Goal: Information Seeking & Learning: Check status

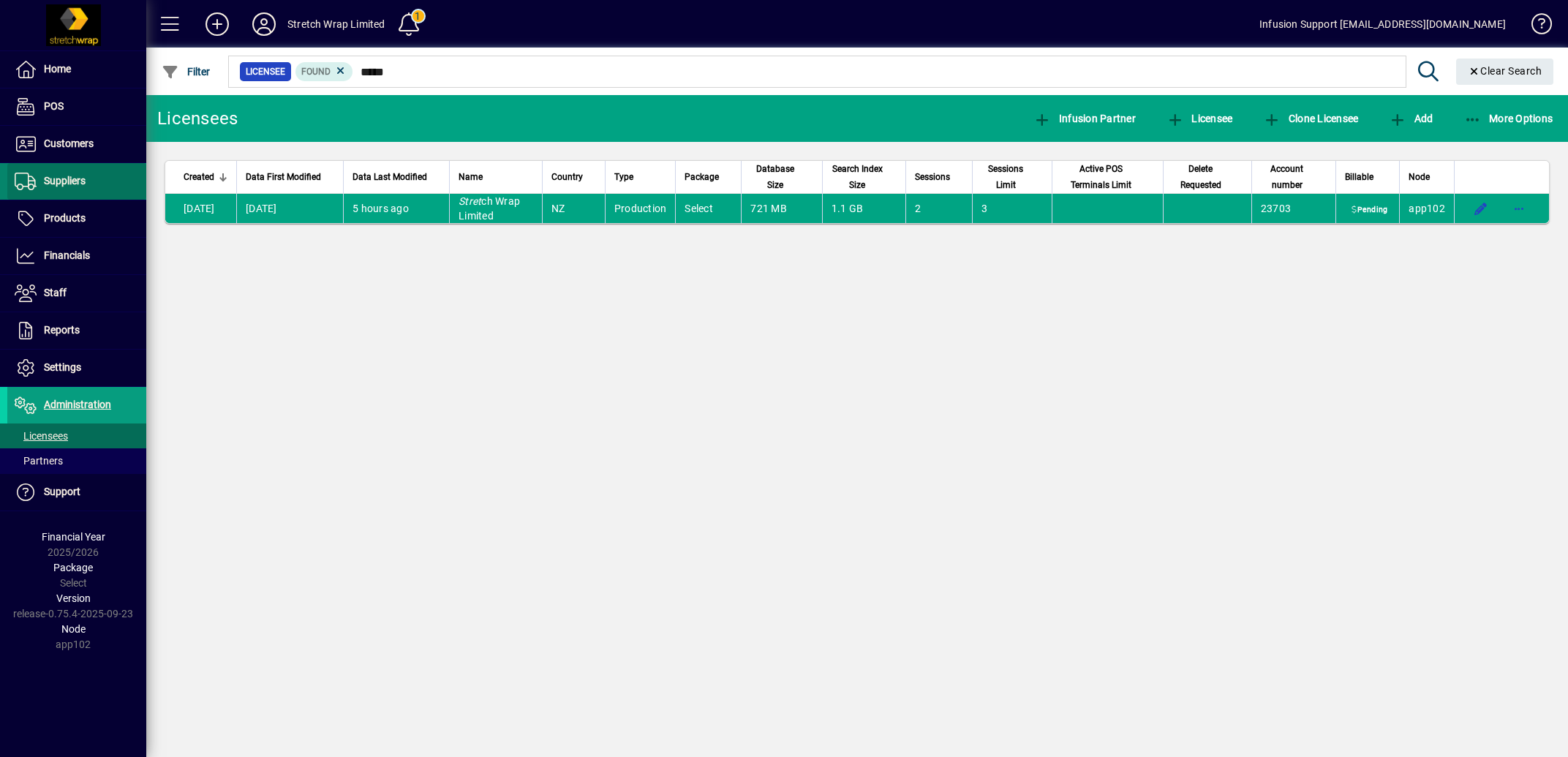
click at [75, 180] on span "Suppliers" at bounding box center [65, 181] width 41 height 12
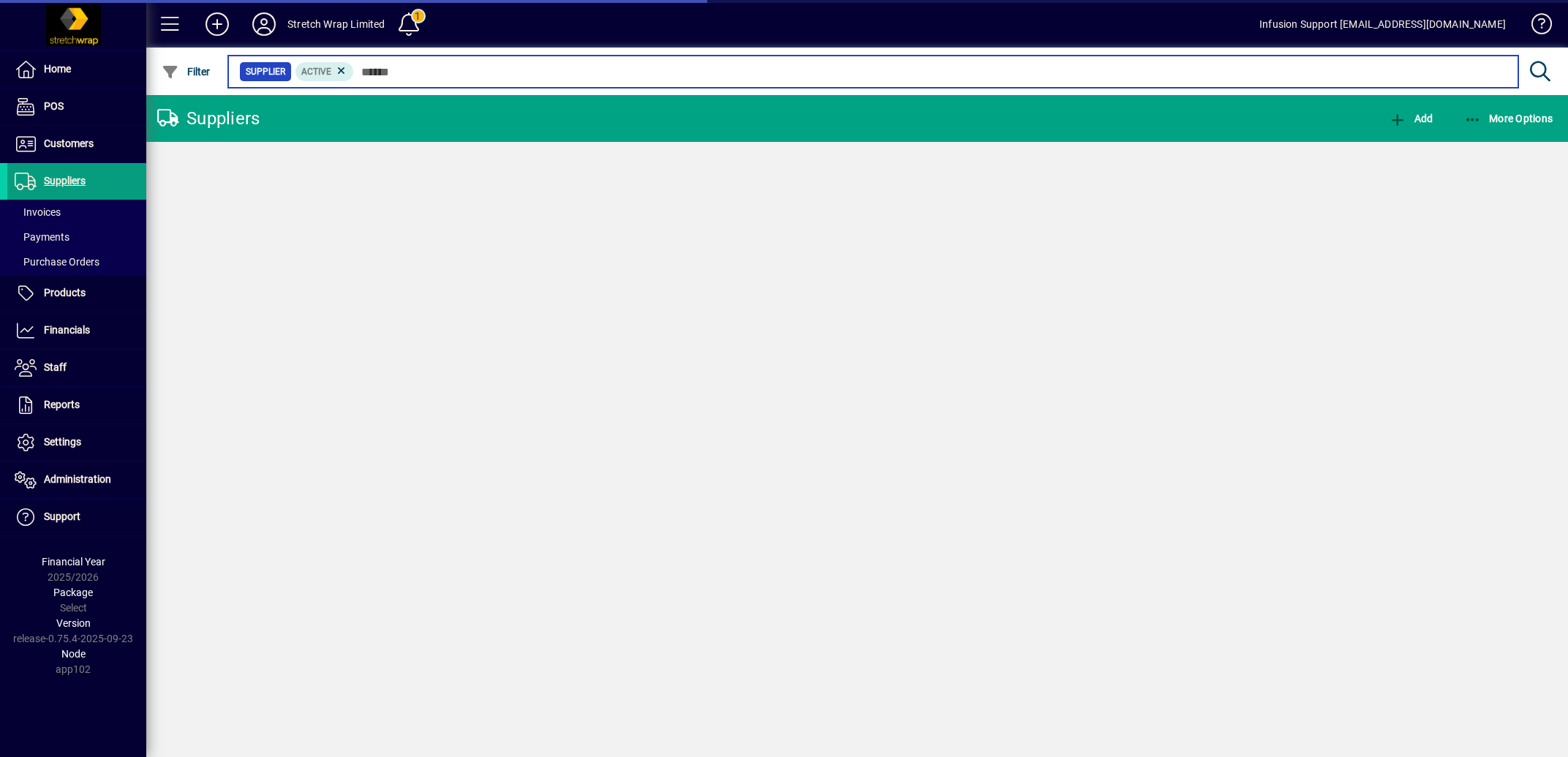
click at [428, 75] on input "text" at bounding box center [930, 72] width 1153 height 21
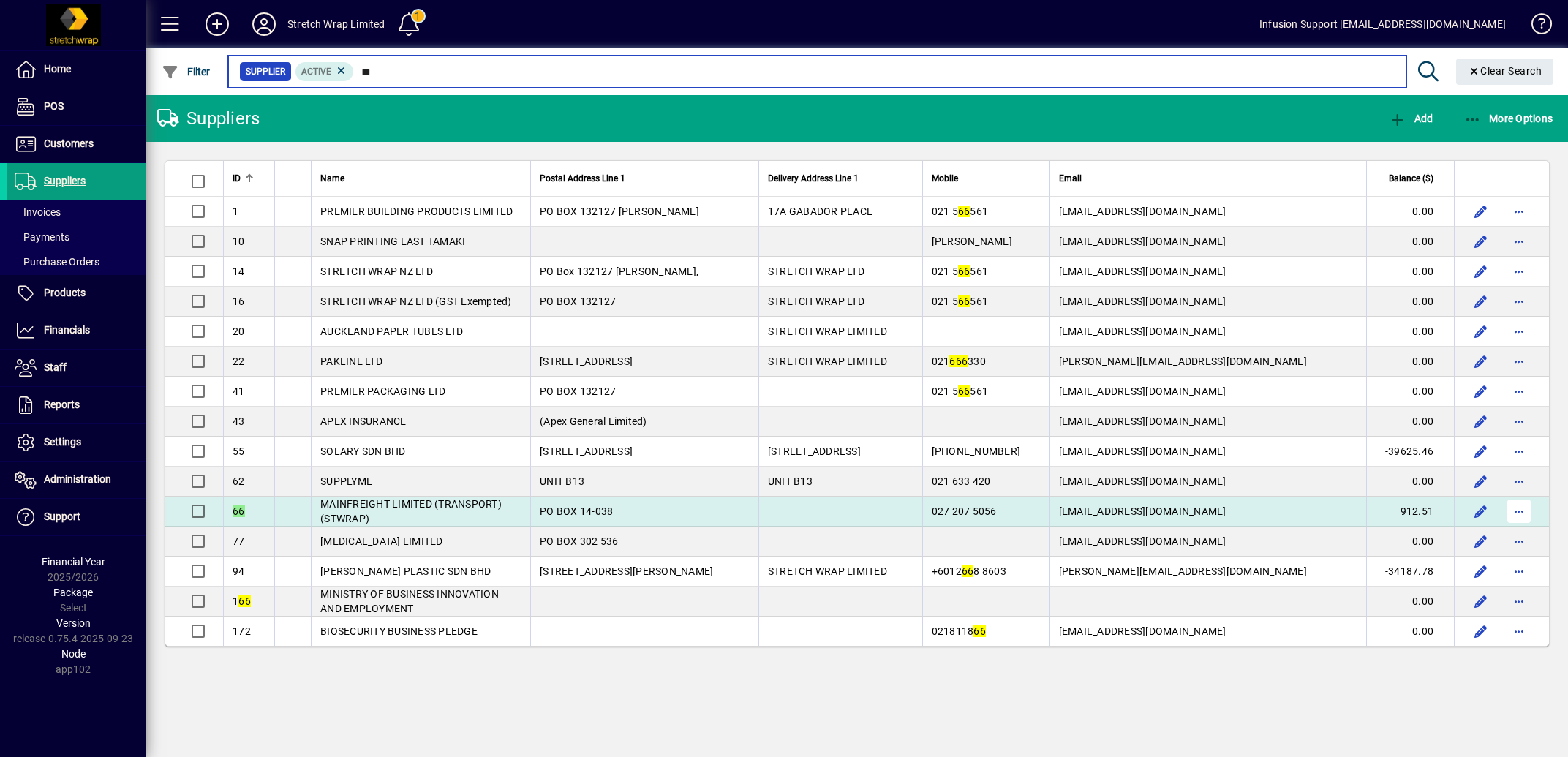
type input "**"
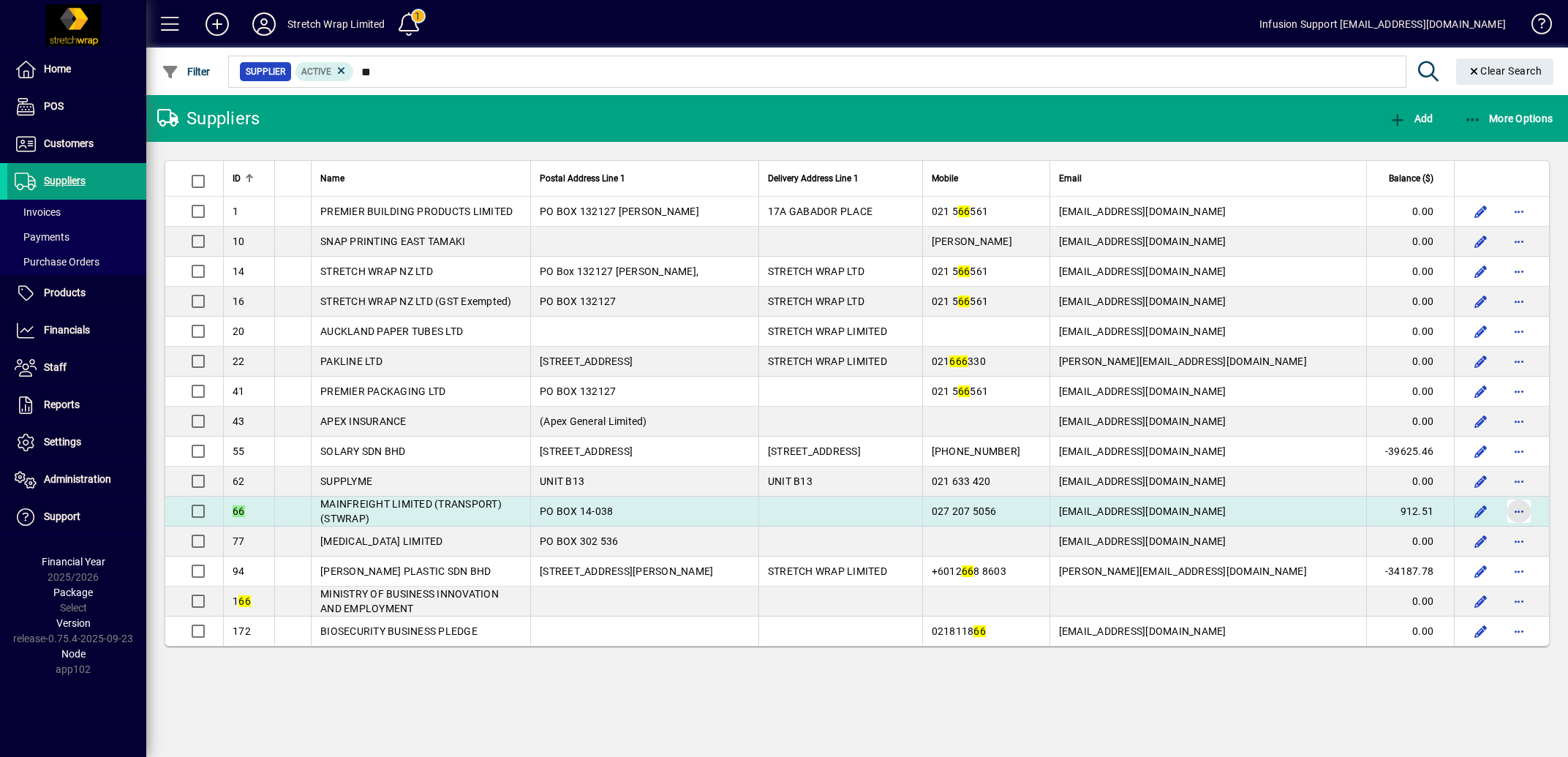
click at [1518, 520] on span "button" at bounding box center [1519, 512] width 35 height 35
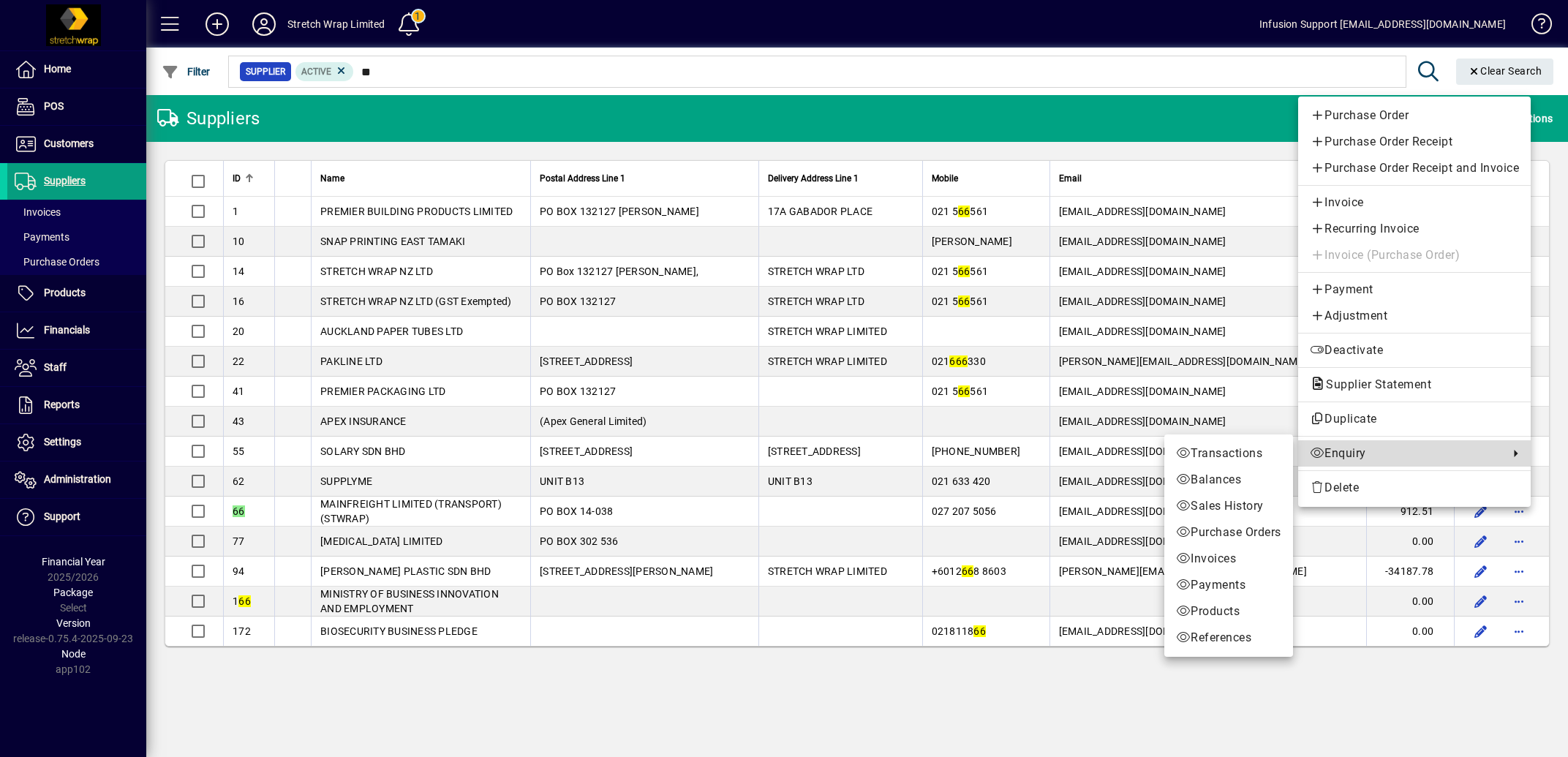
click at [1350, 453] on span "Enquiry" at bounding box center [1405, 454] width 191 height 18
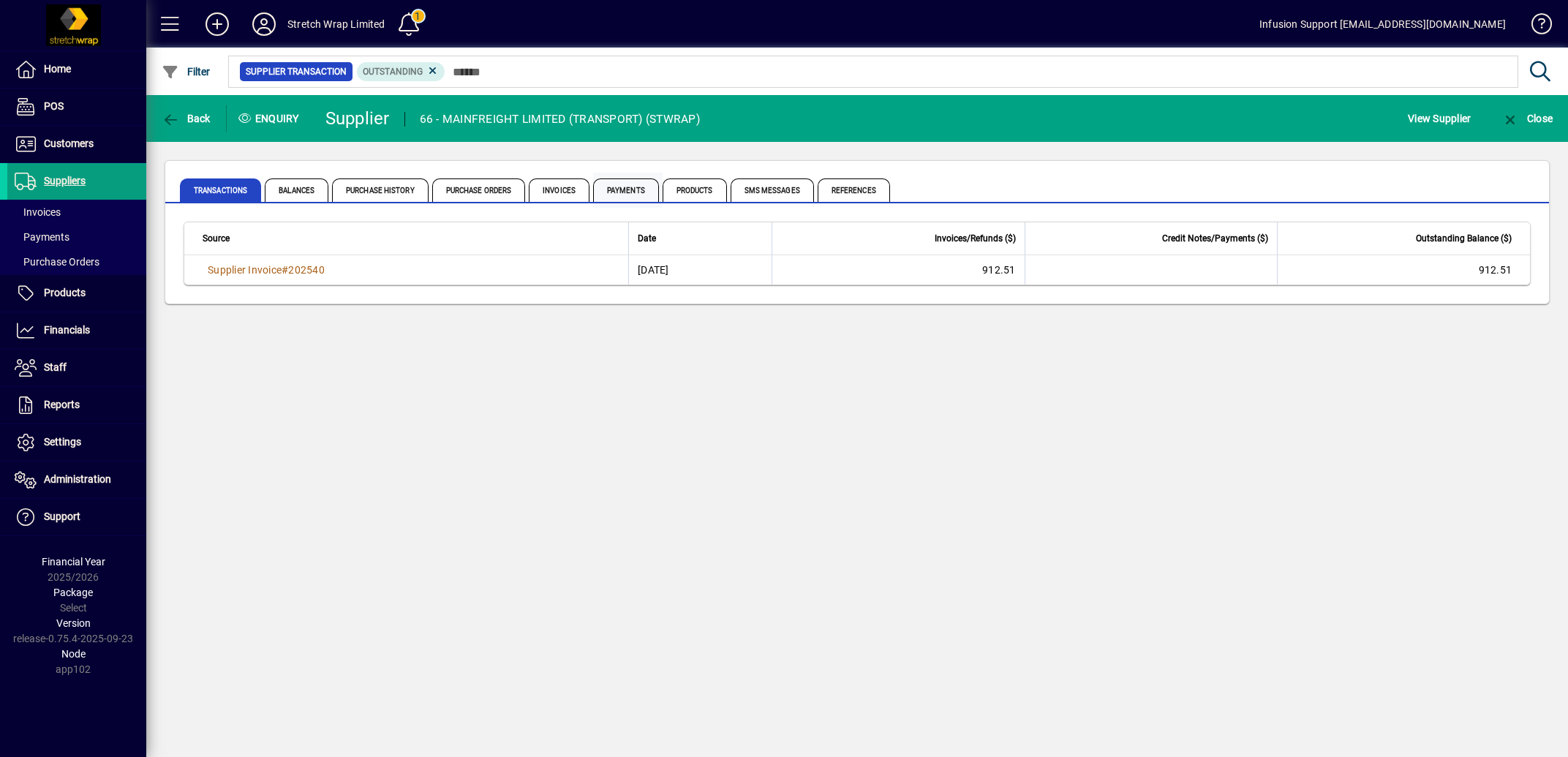
click at [659, 190] on span "Payments" at bounding box center [625, 190] width 66 height 24
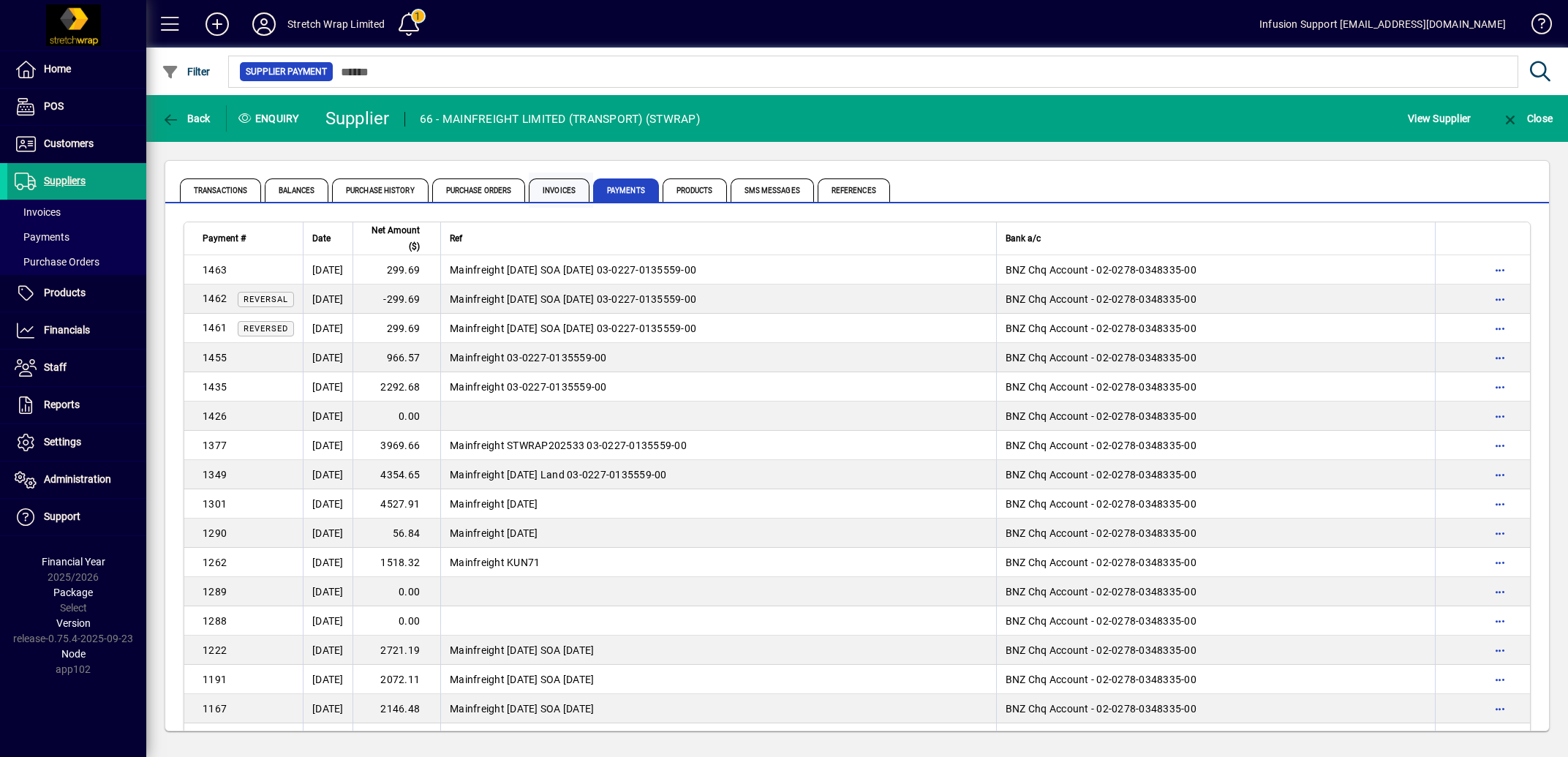
drag, startPoint x: 583, startPoint y: 184, endPoint x: 583, endPoint y: 191, distance: 7.0
click at [585, 184] on span "Invoices" at bounding box center [559, 190] width 61 height 24
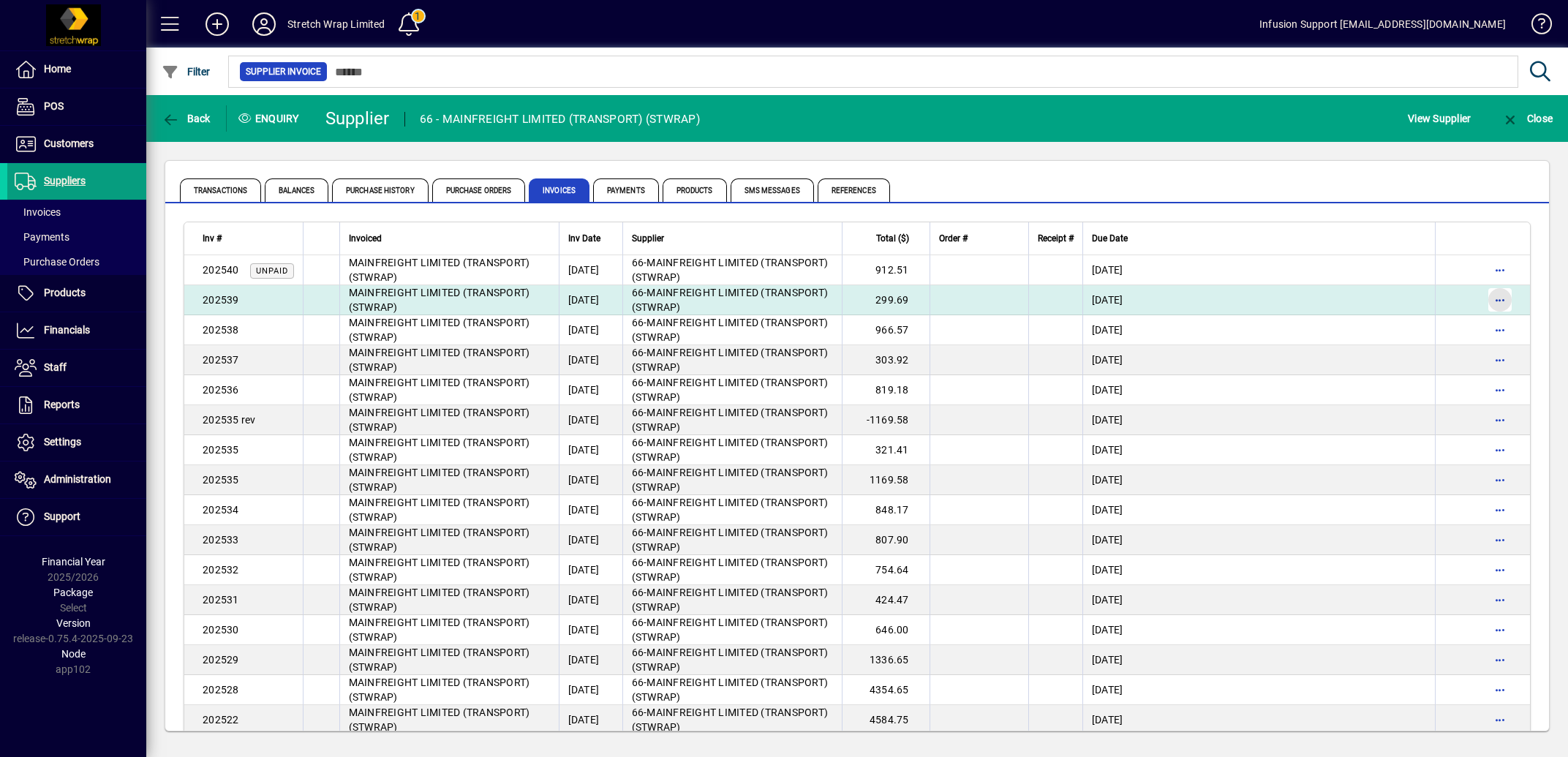
click at [1488, 302] on span "button" at bounding box center [1500, 299] width 35 height 35
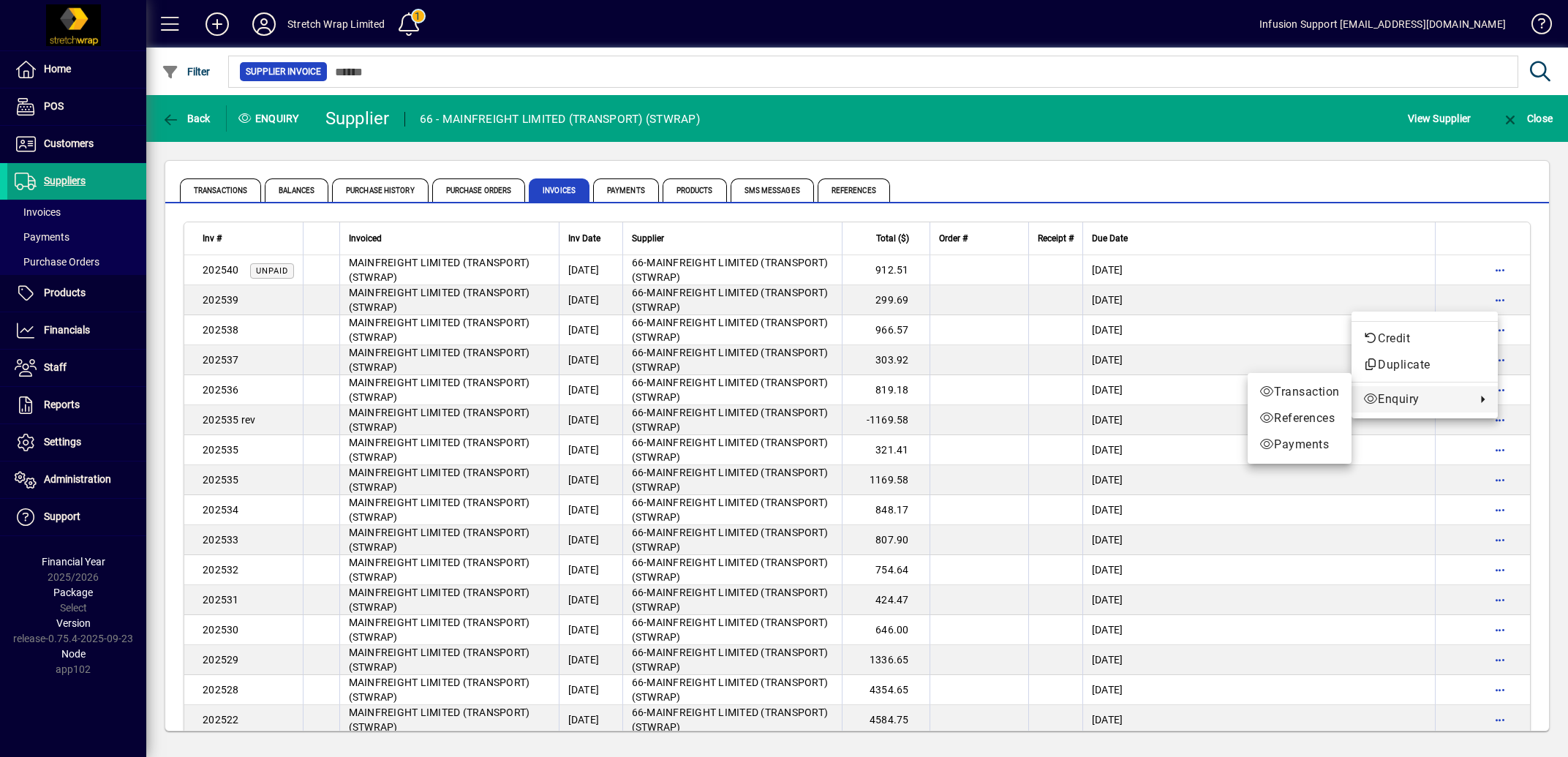
click at [51, 174] on div at bounding box center [784, 378] width 1568 height 757
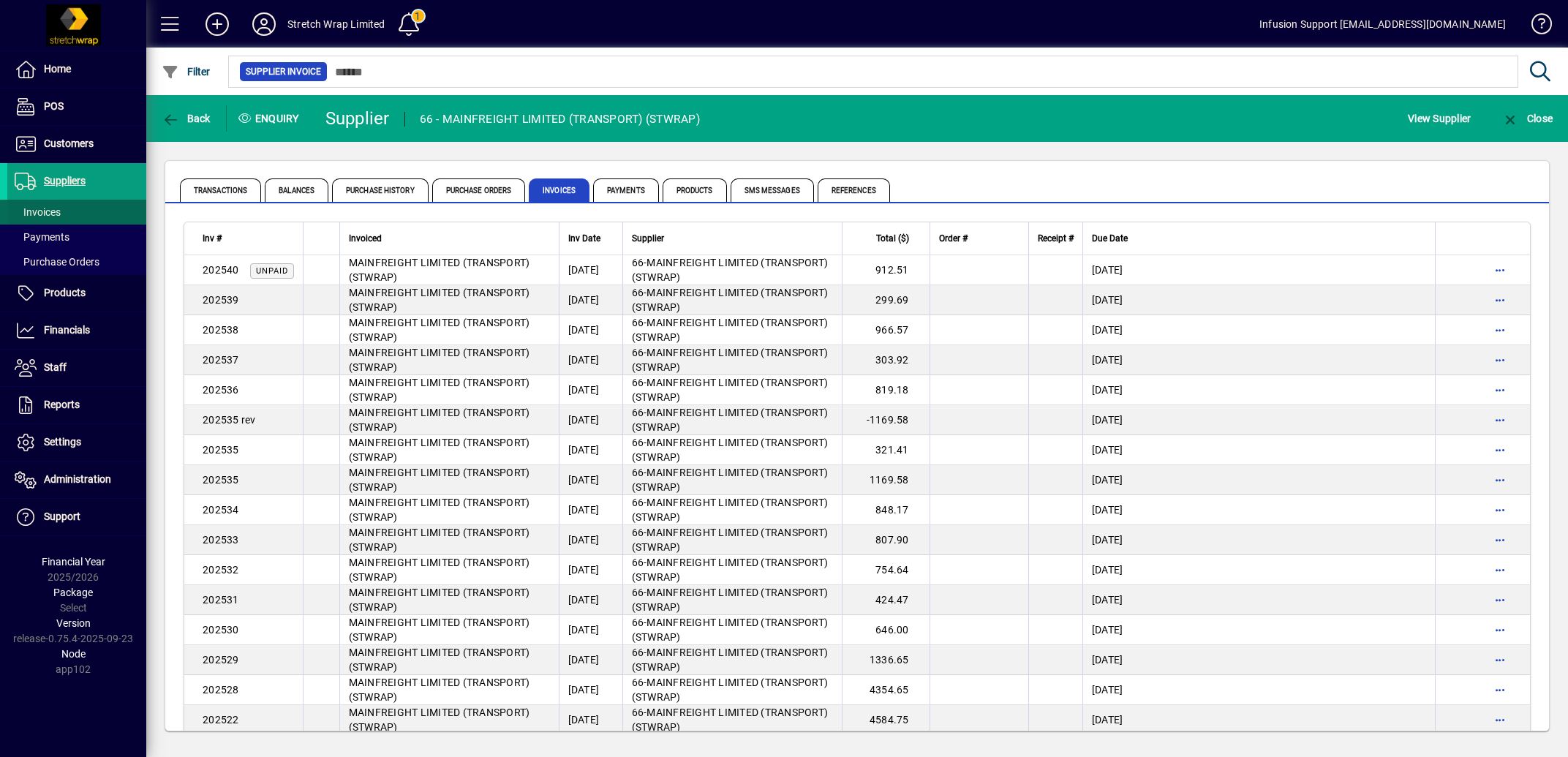
click at [38, 215] on span "Invoices" at bounding box center [37, 212] width 46 height 12
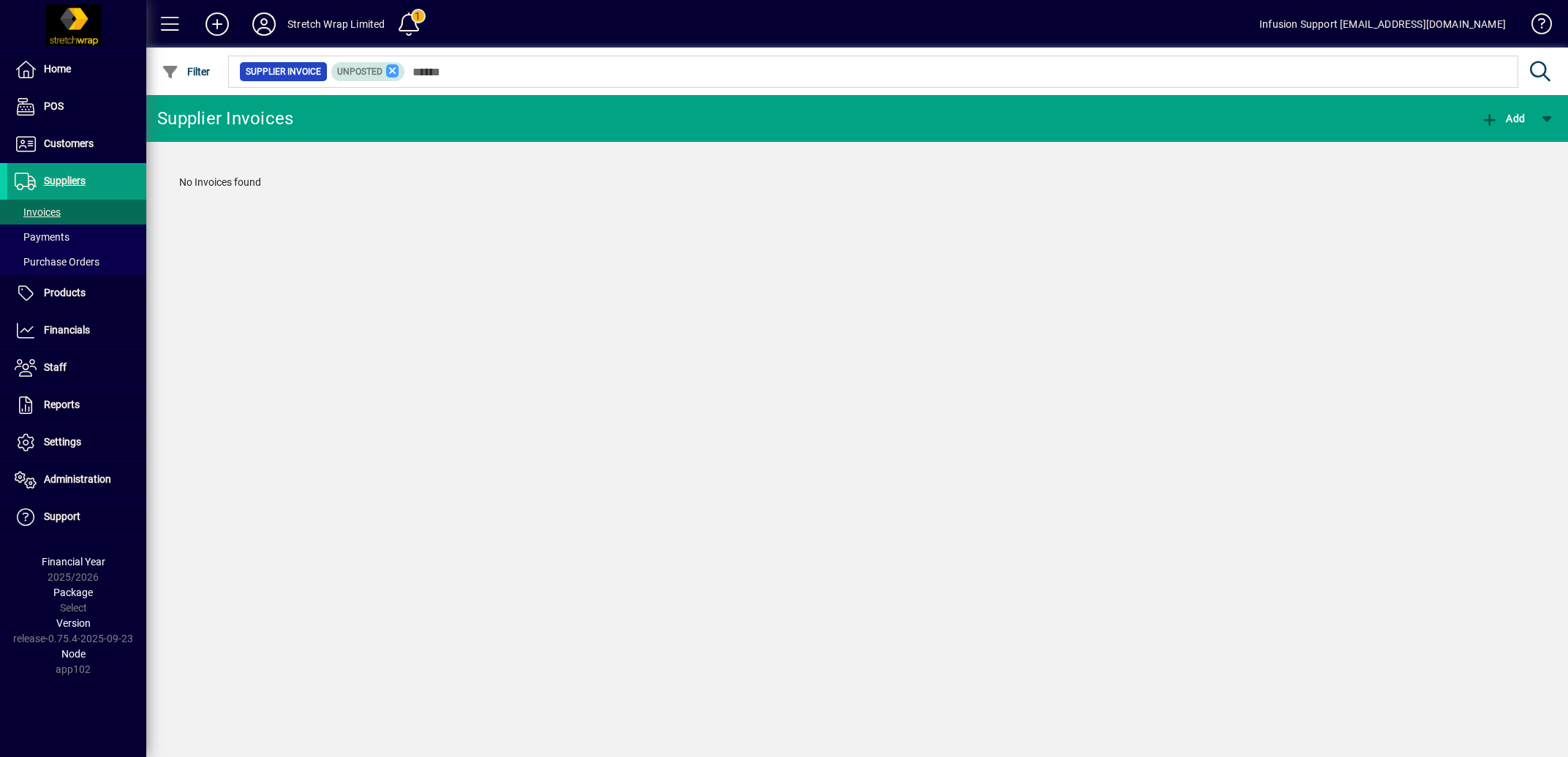
click at [398, 73] on icon at bounding box center [392, 71] width 13 height 13
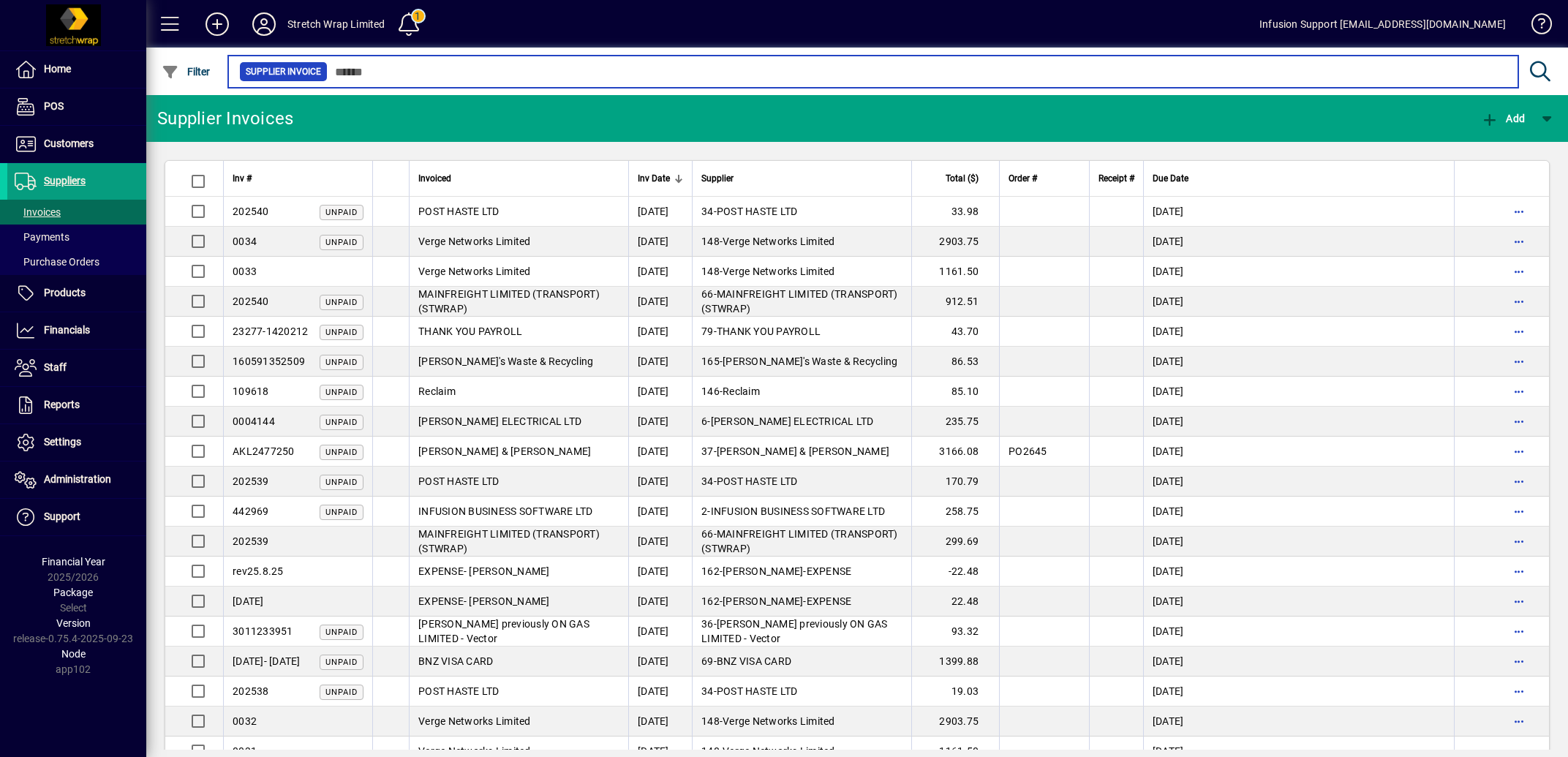
click at [362, 70] on input "text" at bounding box center [917, 72] width 1178 height 21
click at [450, 69] on input "text" at bounding box center [917, 72] width 1178 height 21
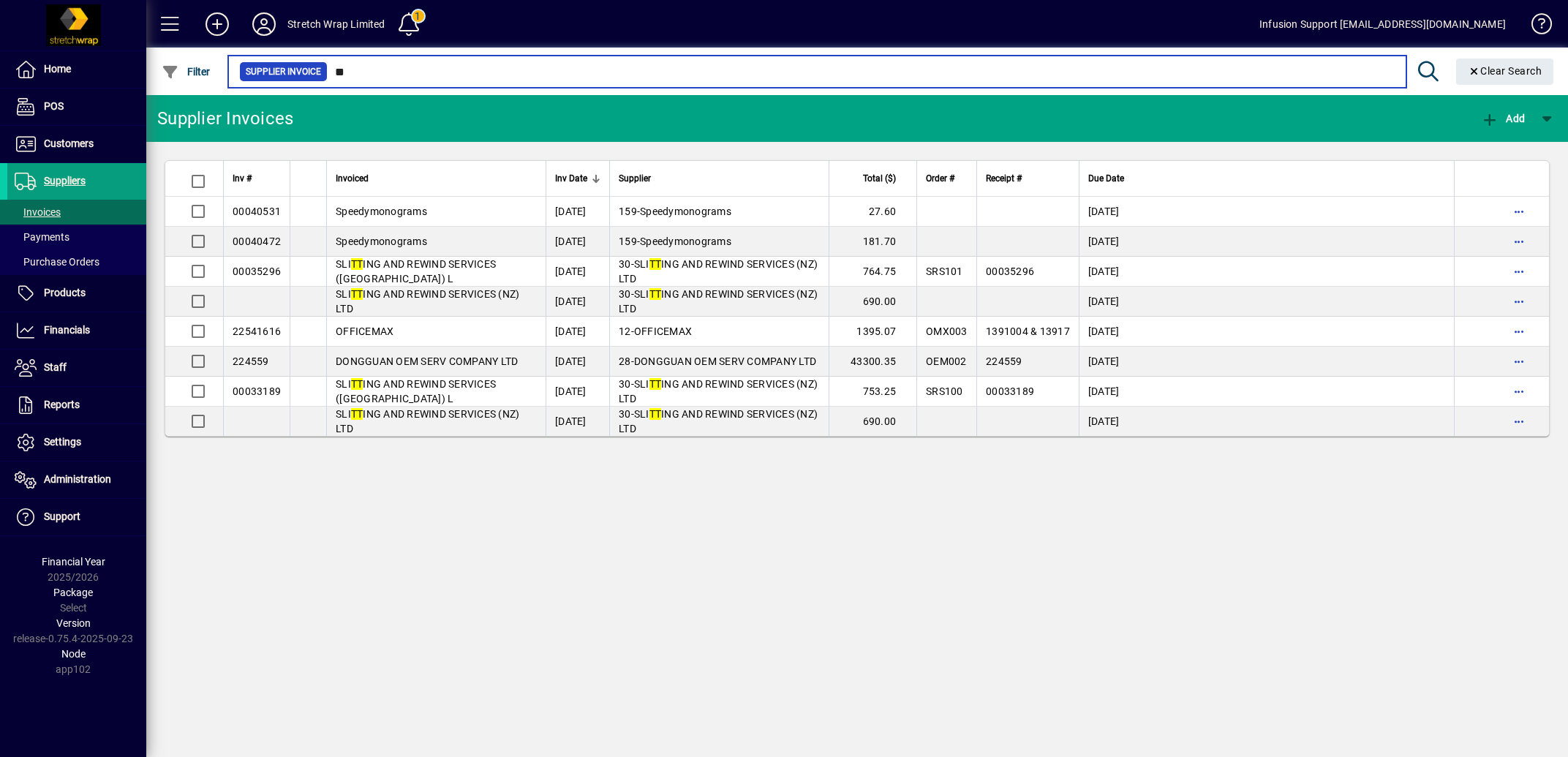
type input "**"
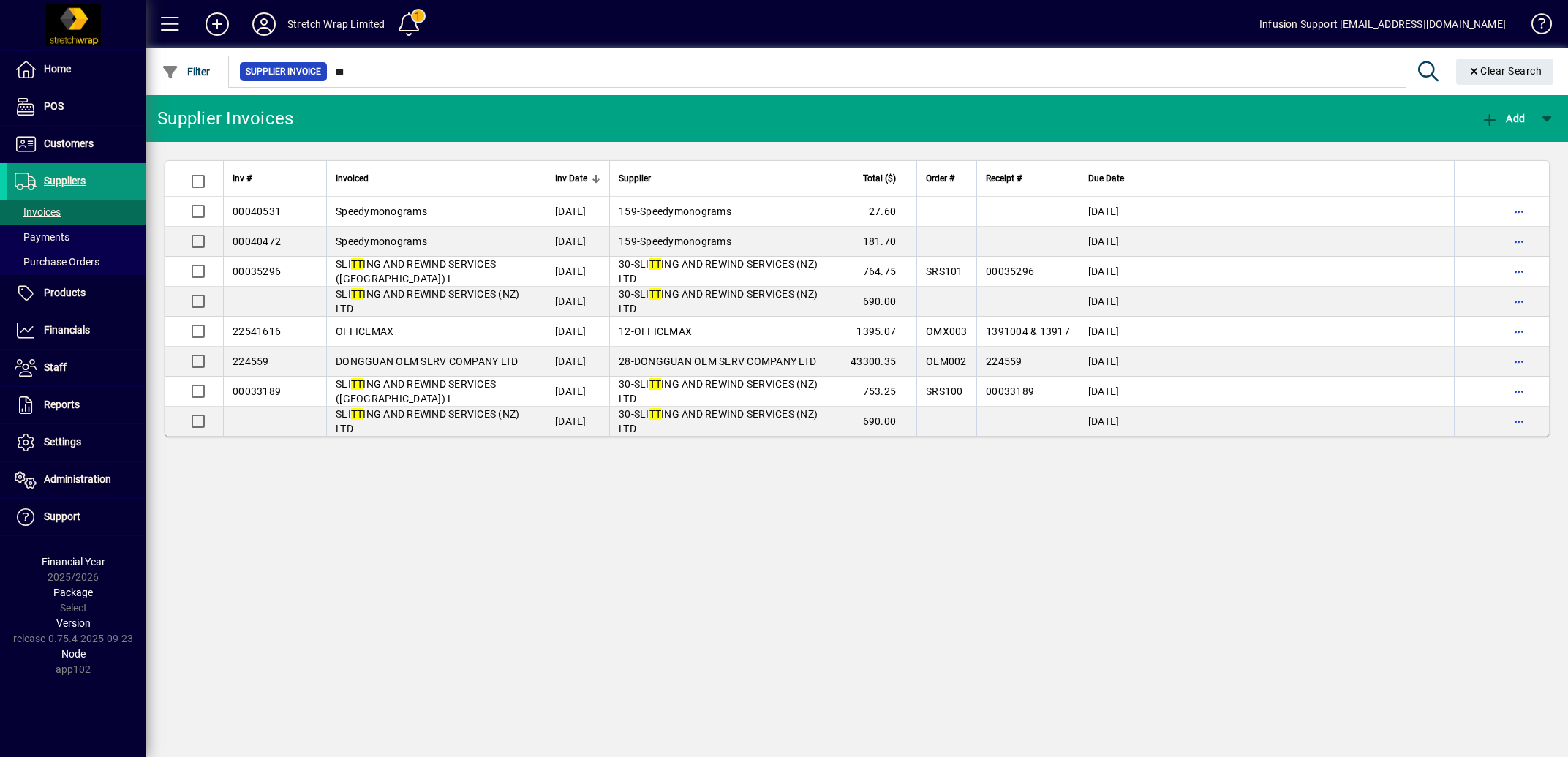
click at [66, 185] on span "Suppliers" at bounding box center [65, 181] width 41 height 12
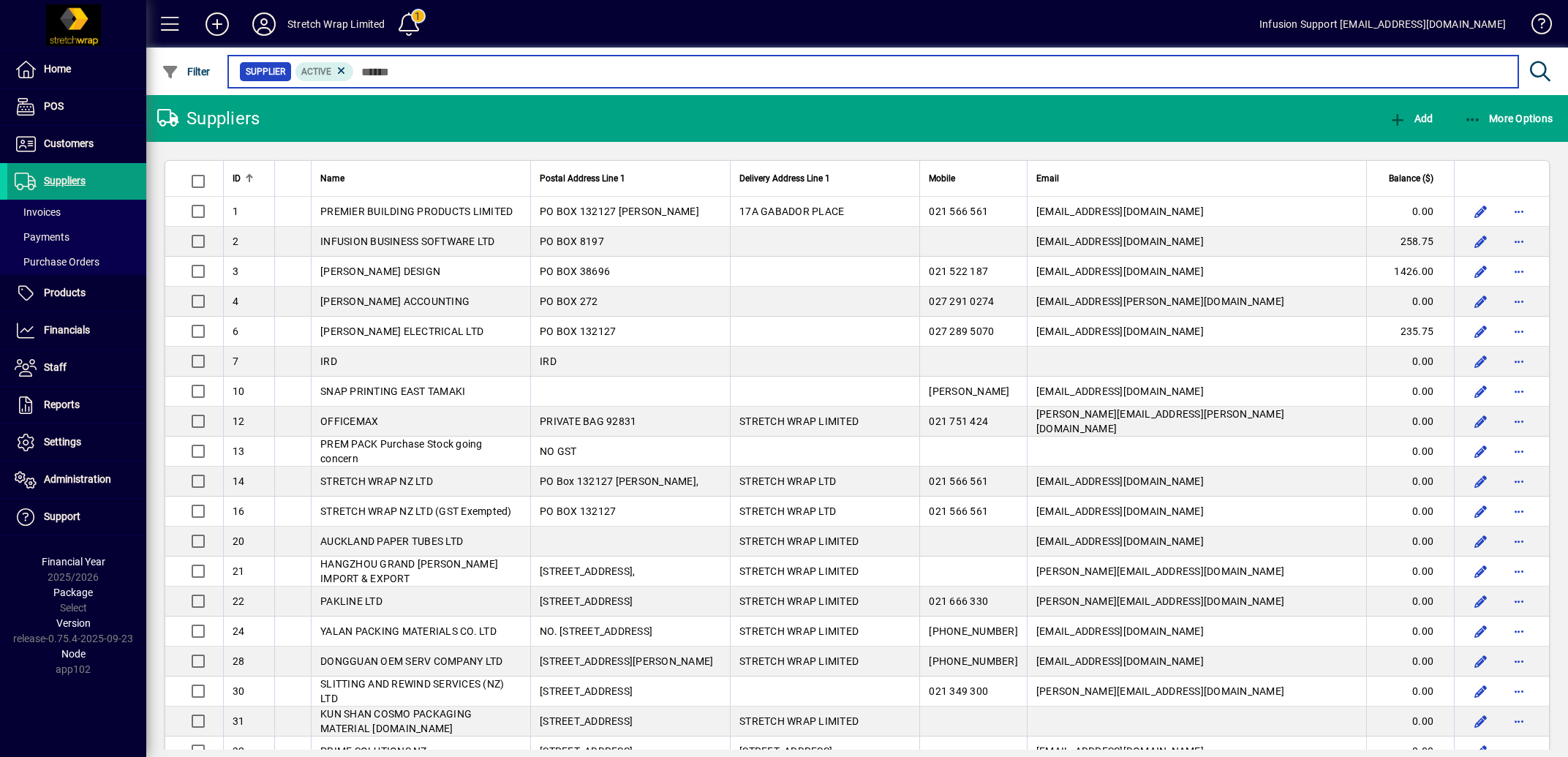
click at [413, 72] on input "text" at bounding box center [930, 72] width 1153 height 21
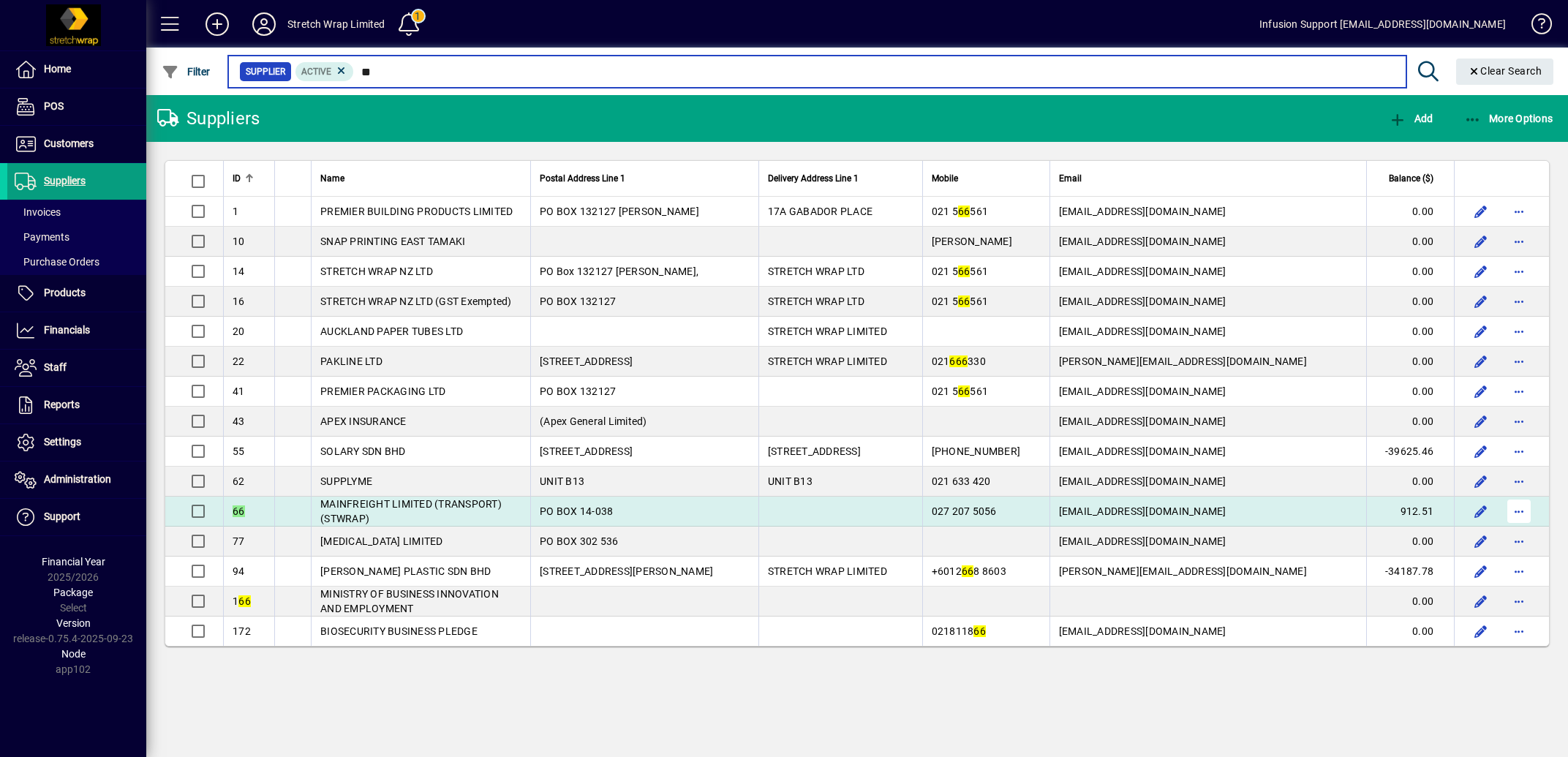
type input "**"
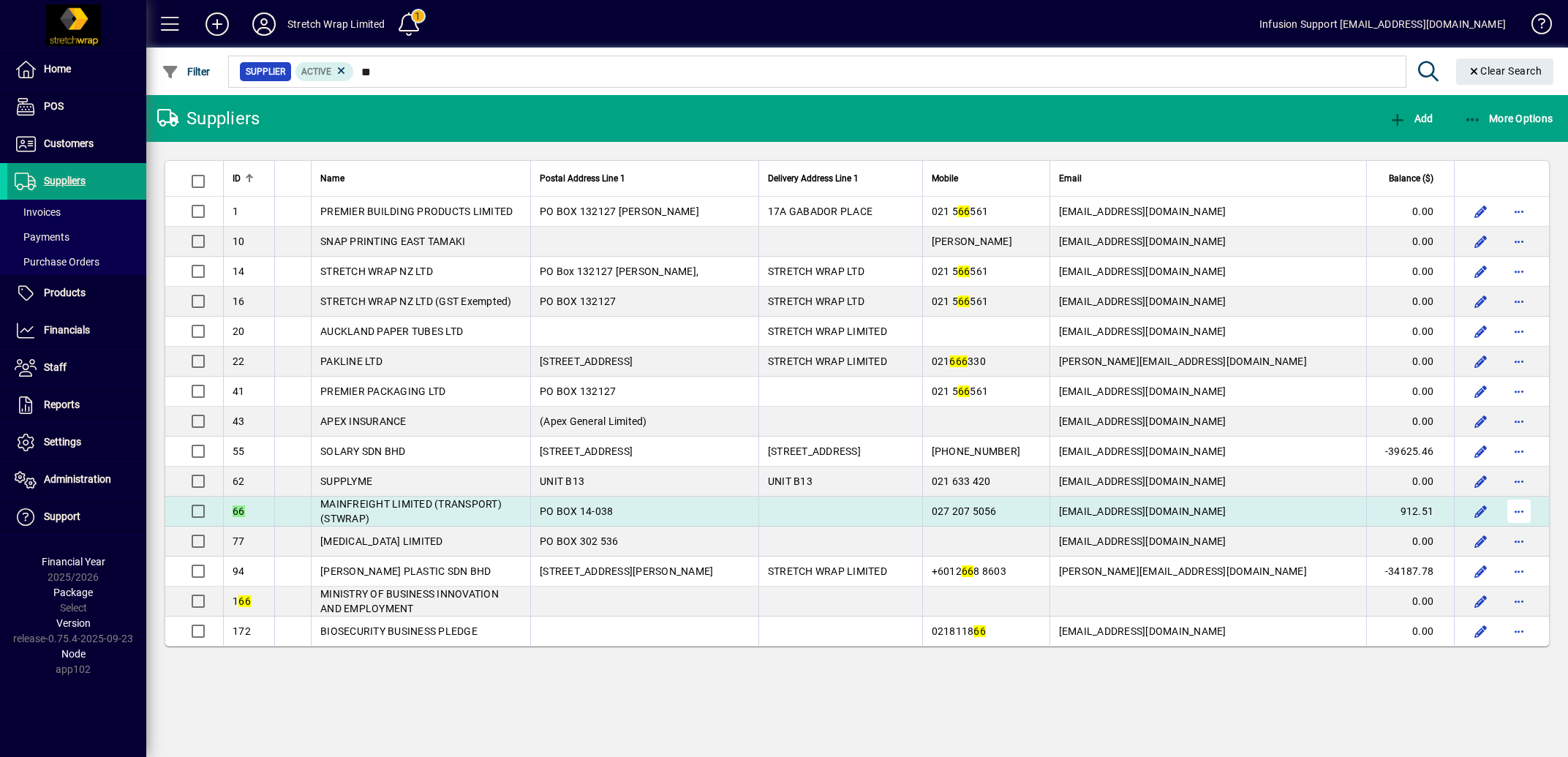
click at [1512, 519] on span "button" at bounding box center [1519, 512] width 35 height 35
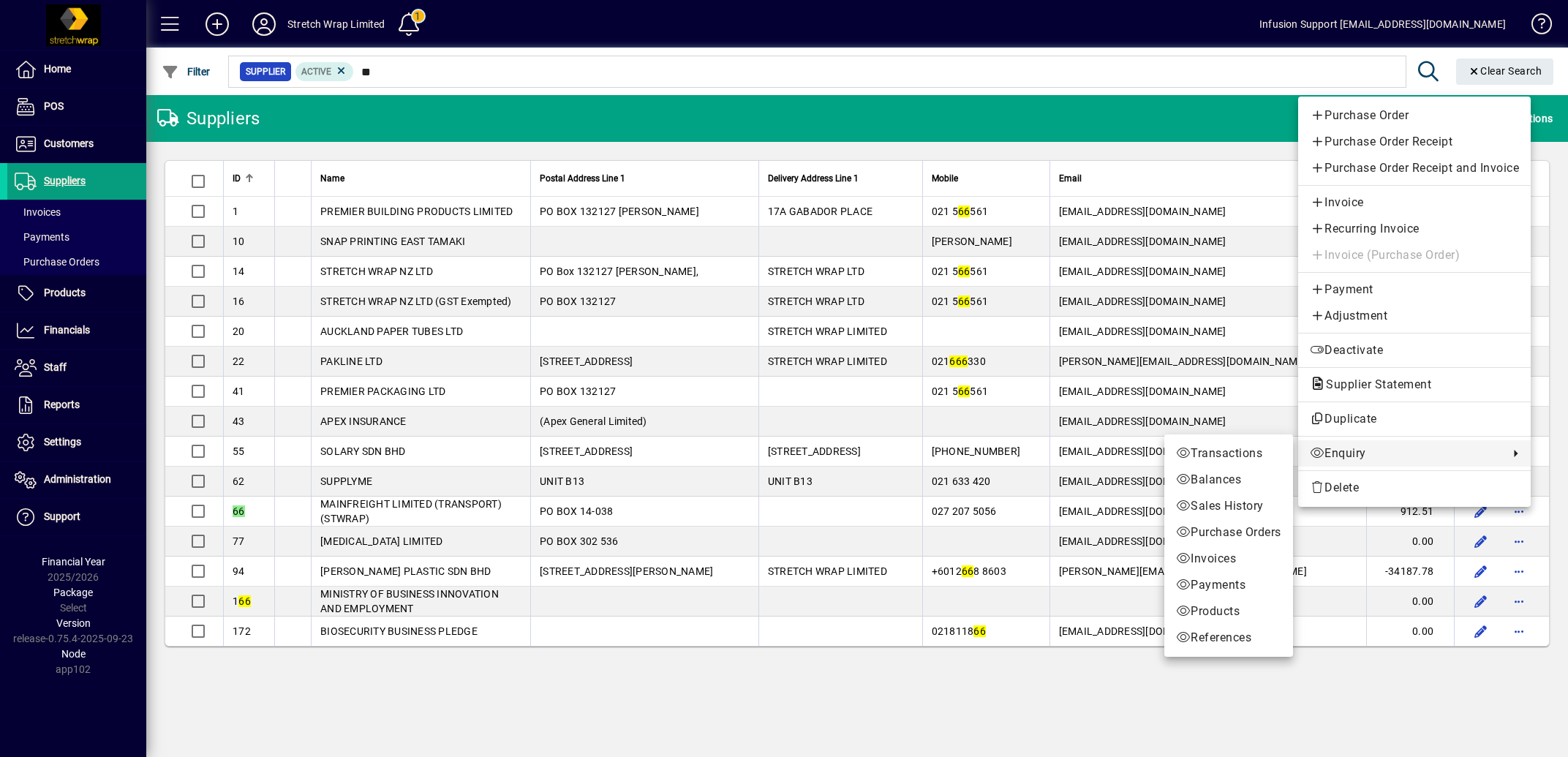
click at [1350, 451] on span "Enquiry" at bounding box center [1405, 454] width 191 height 18
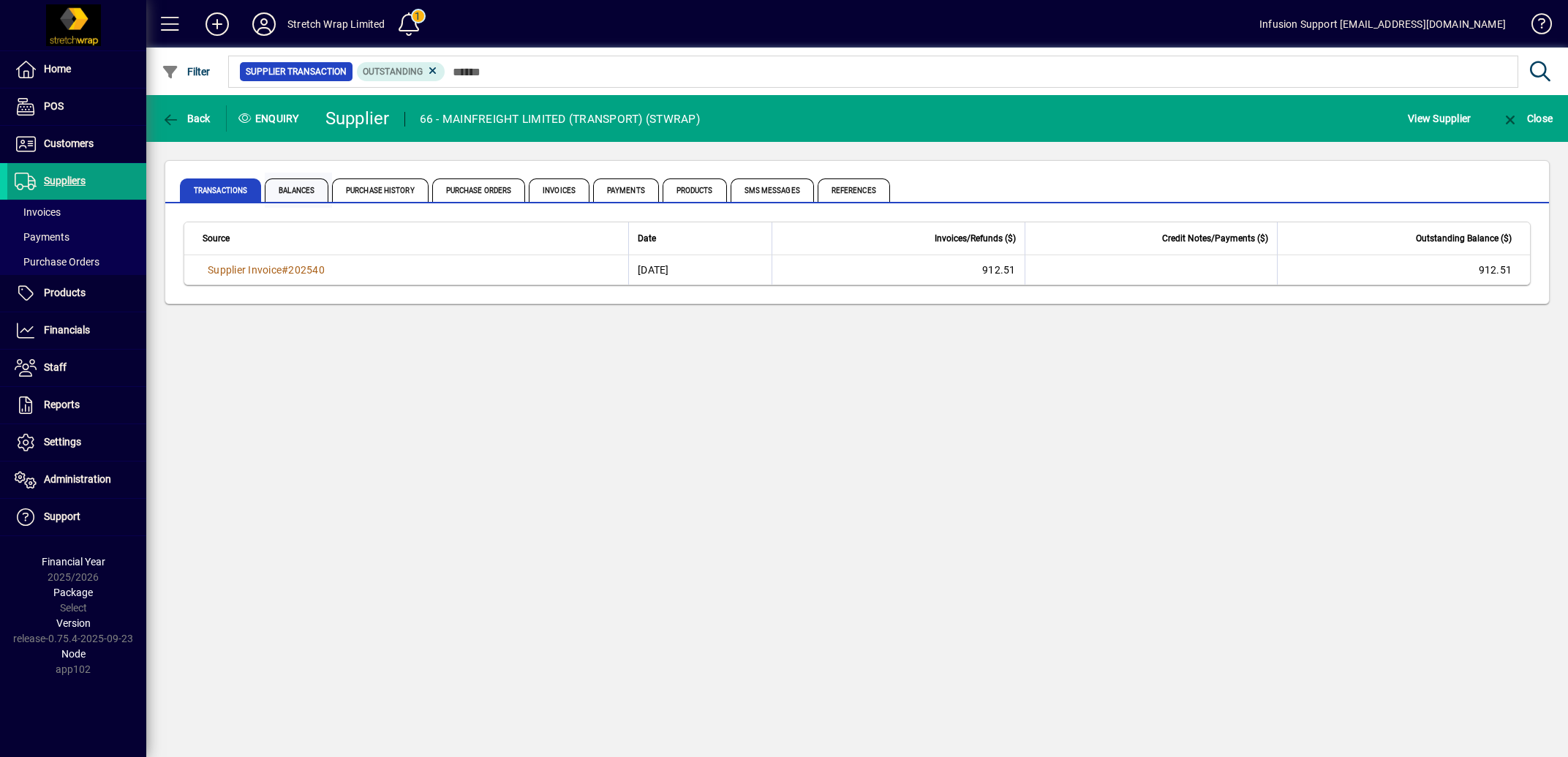
click at [298, 190] on span "Balances" at bounding box center [297, 190] width 64 height 24
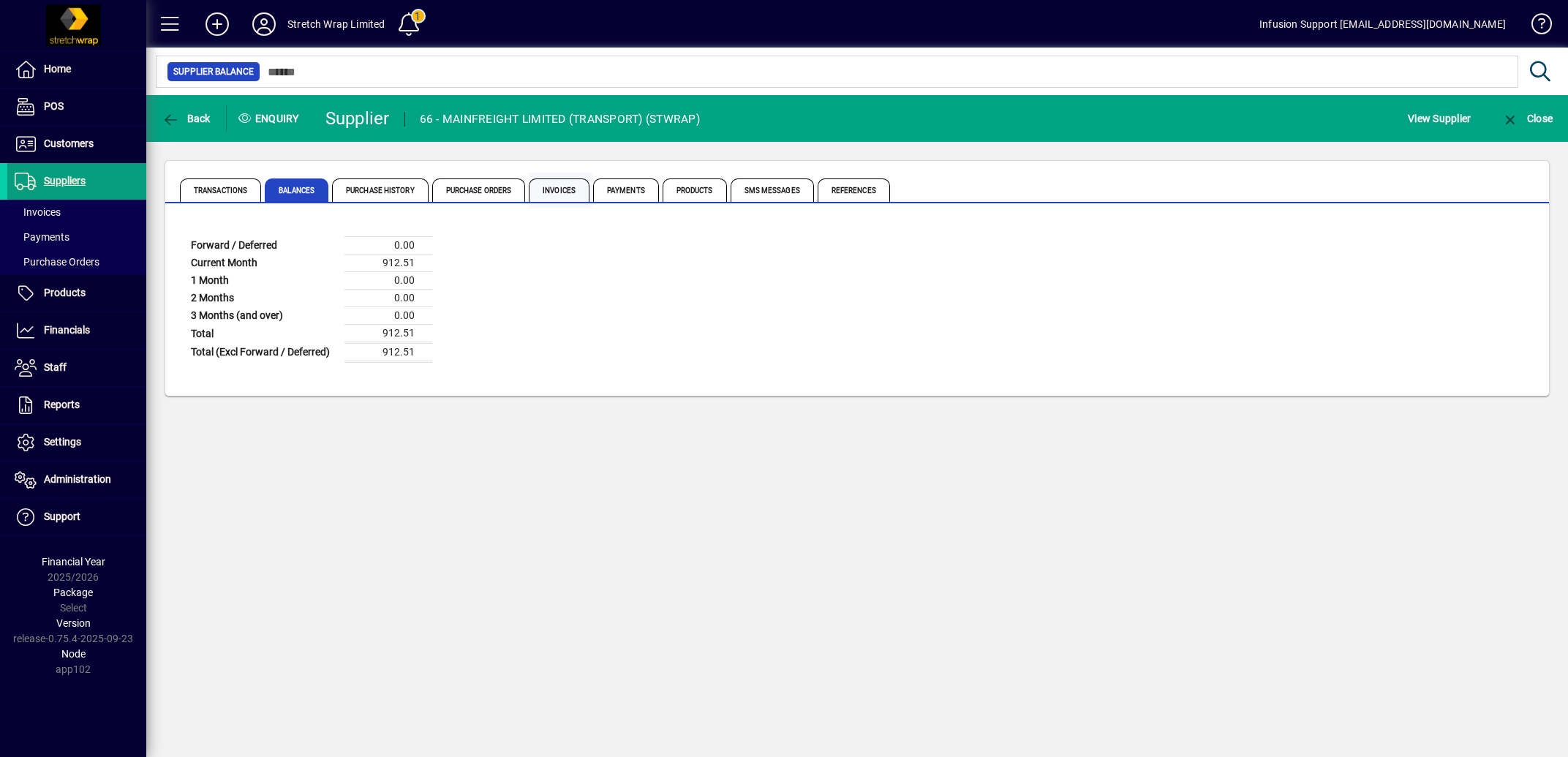
click at [575, 190] on span "Invoices" at bounding box center [559, 190] width 61 height 24
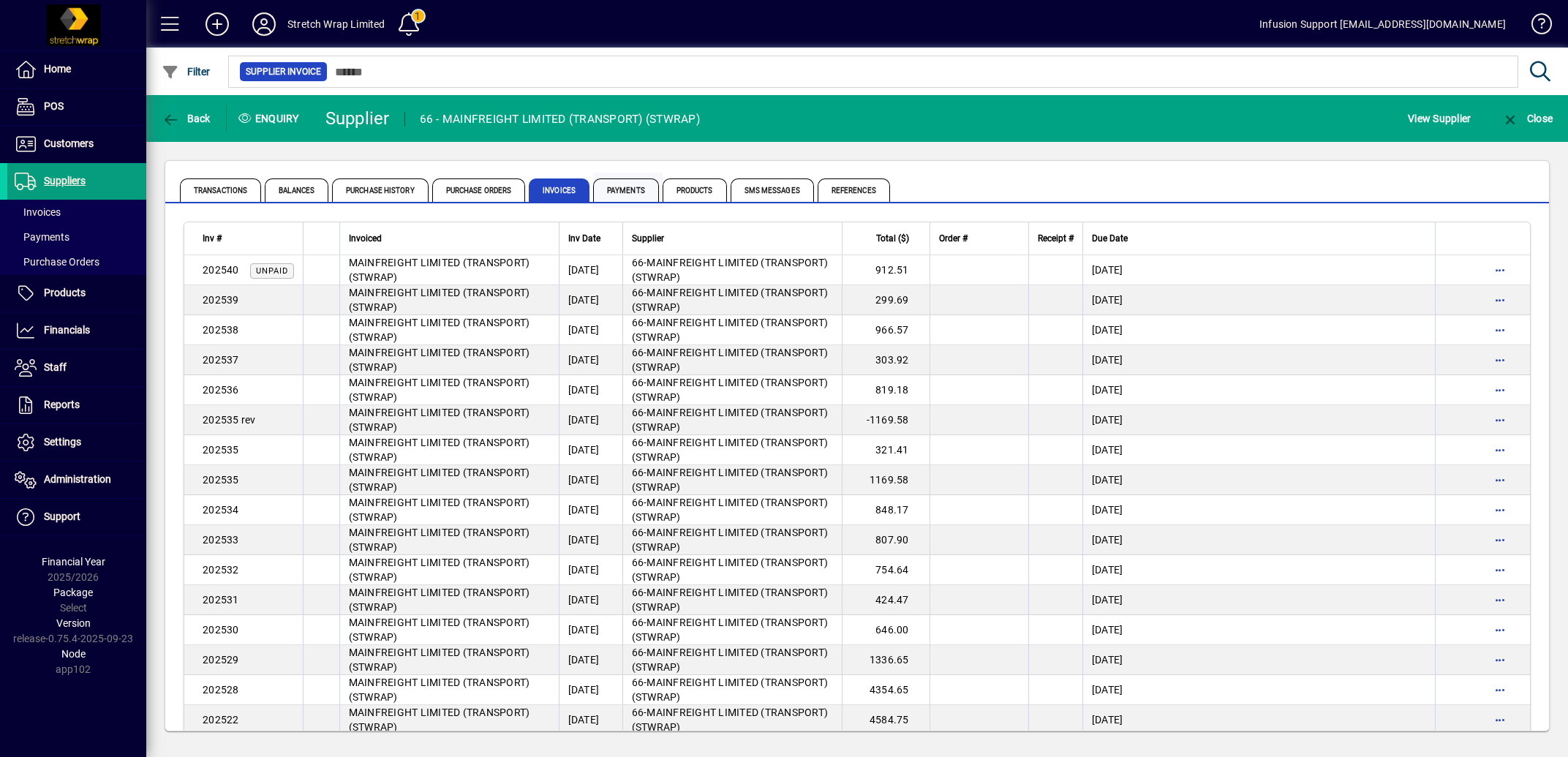
click at [643, 188] on span "Payments" at bounding box center [625, 190] width 66 height 24
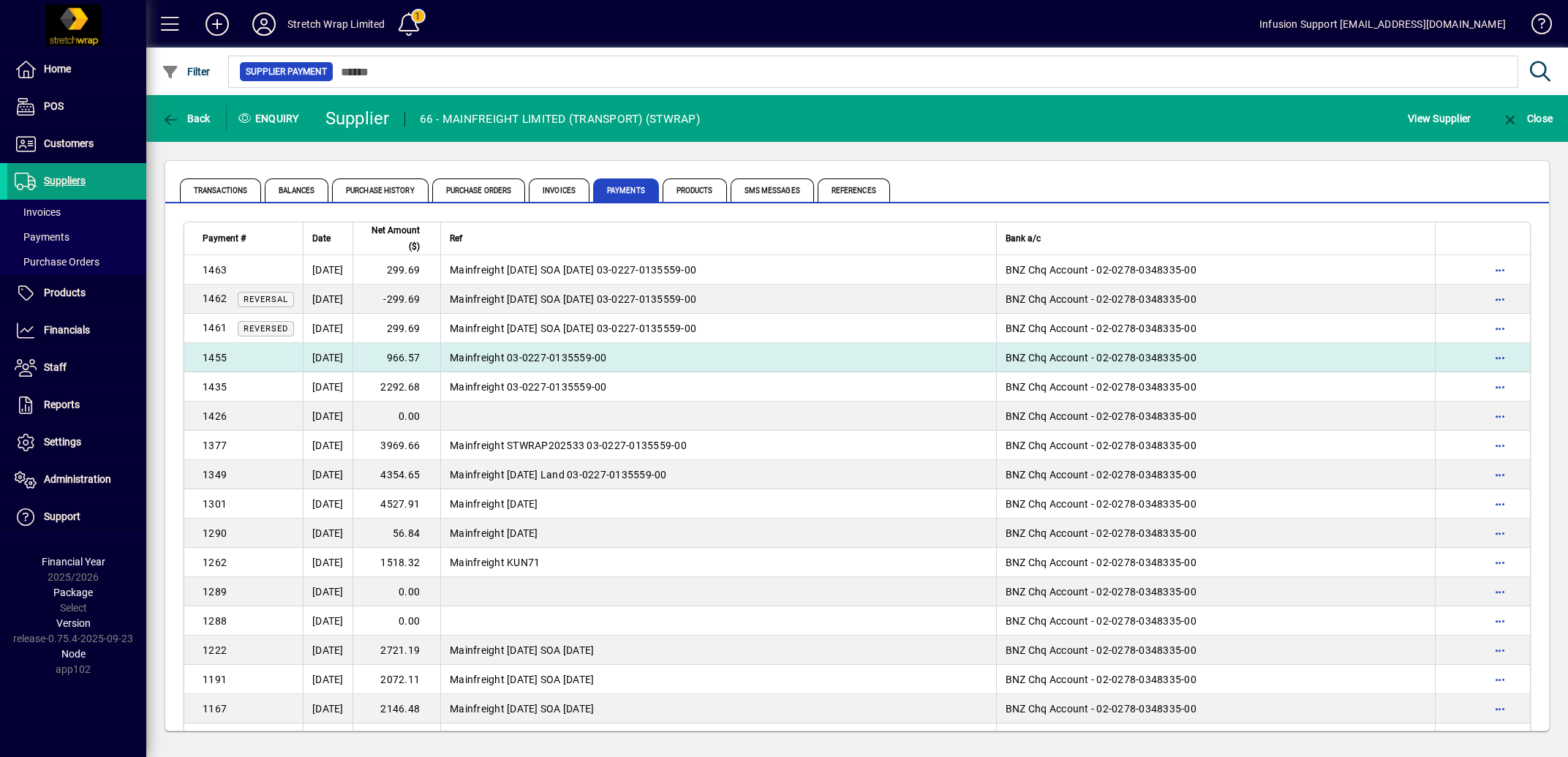
click at [514, 359] on span "Mainfreight 03-0227-0135559-00" at bounding box center [528, 357] width 157 height 12
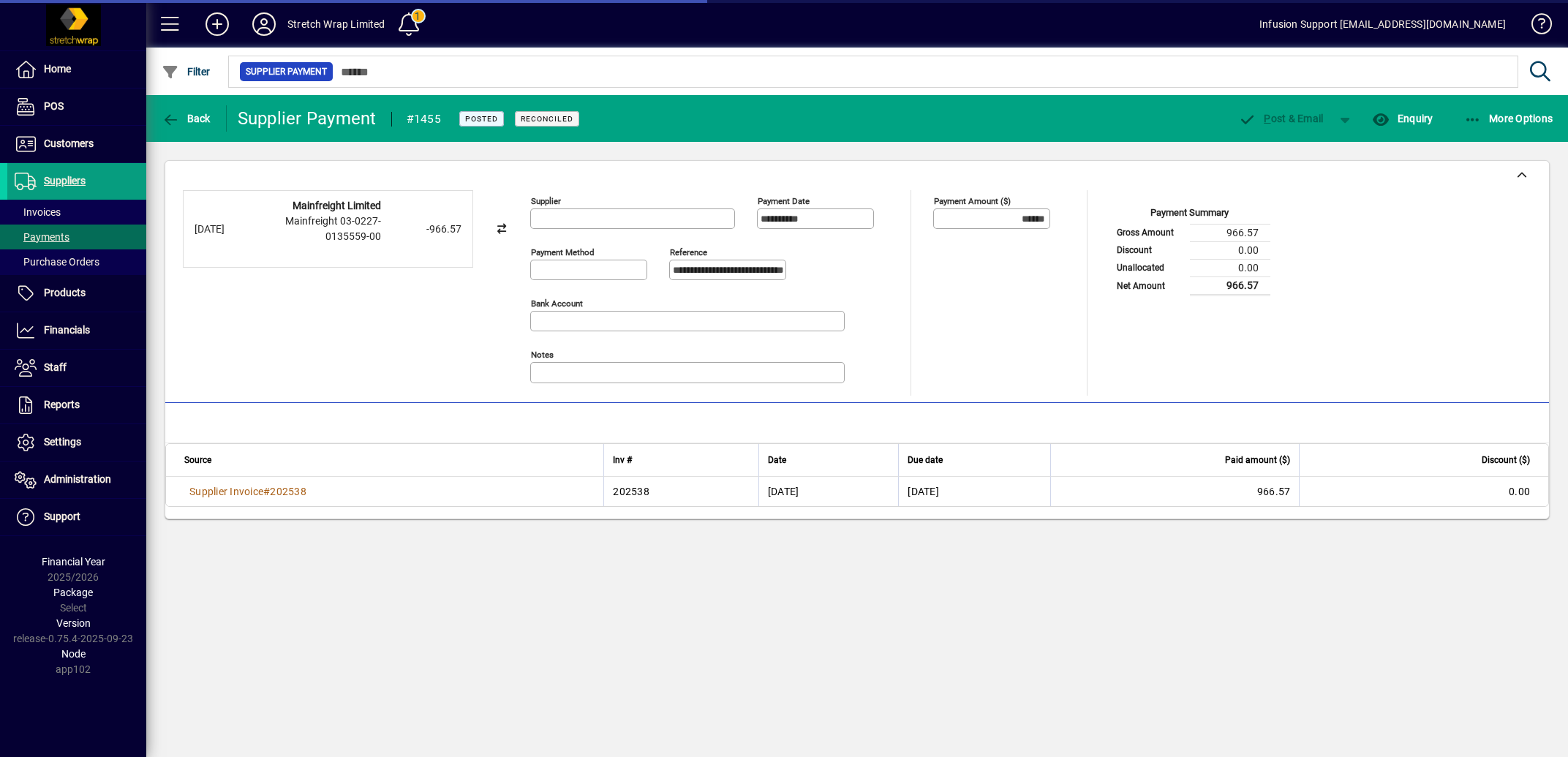
type input "**********"
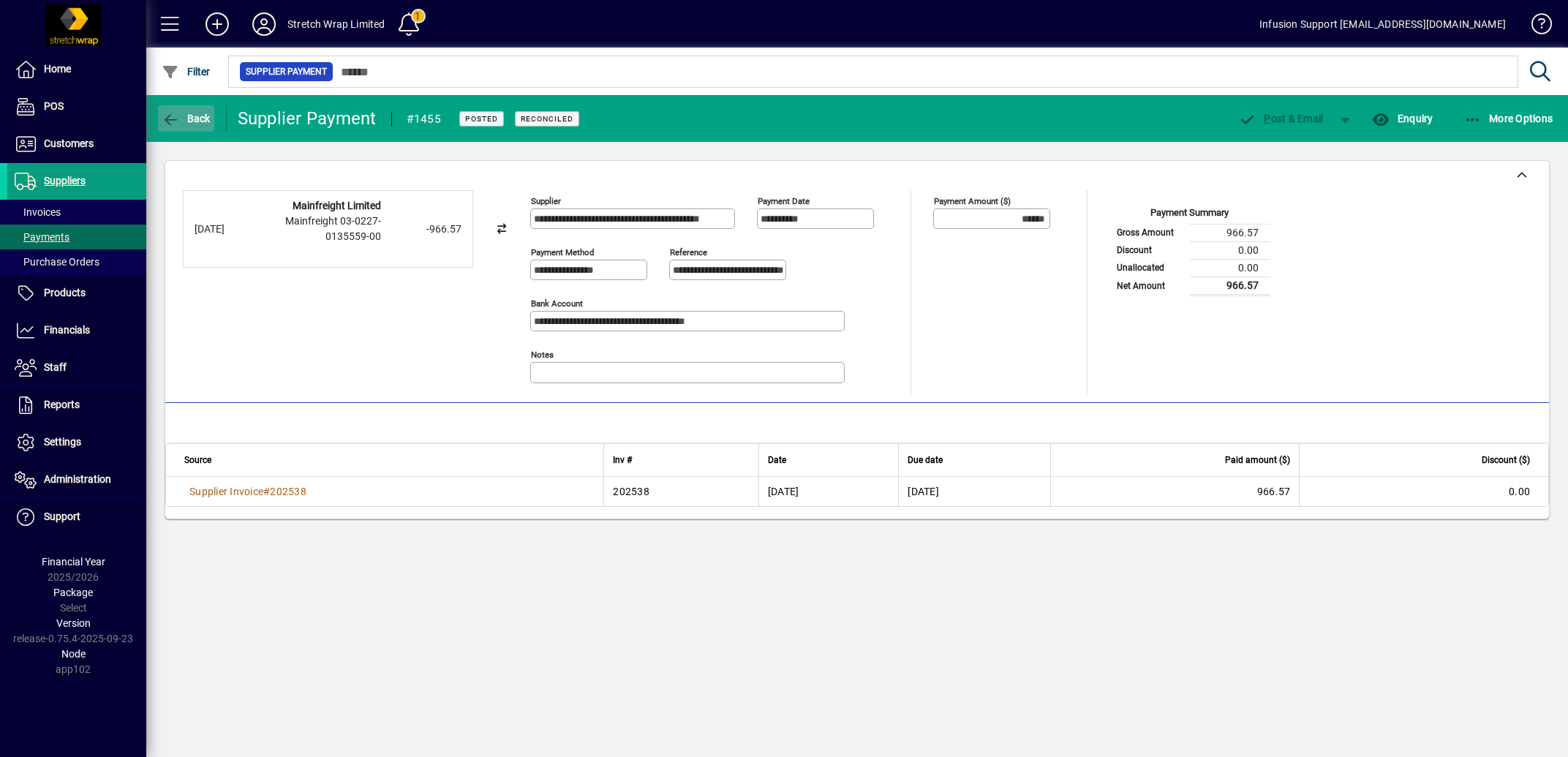
click at [166, 121] on icon "button" at bounding box center [171, 120] width 19 height 15
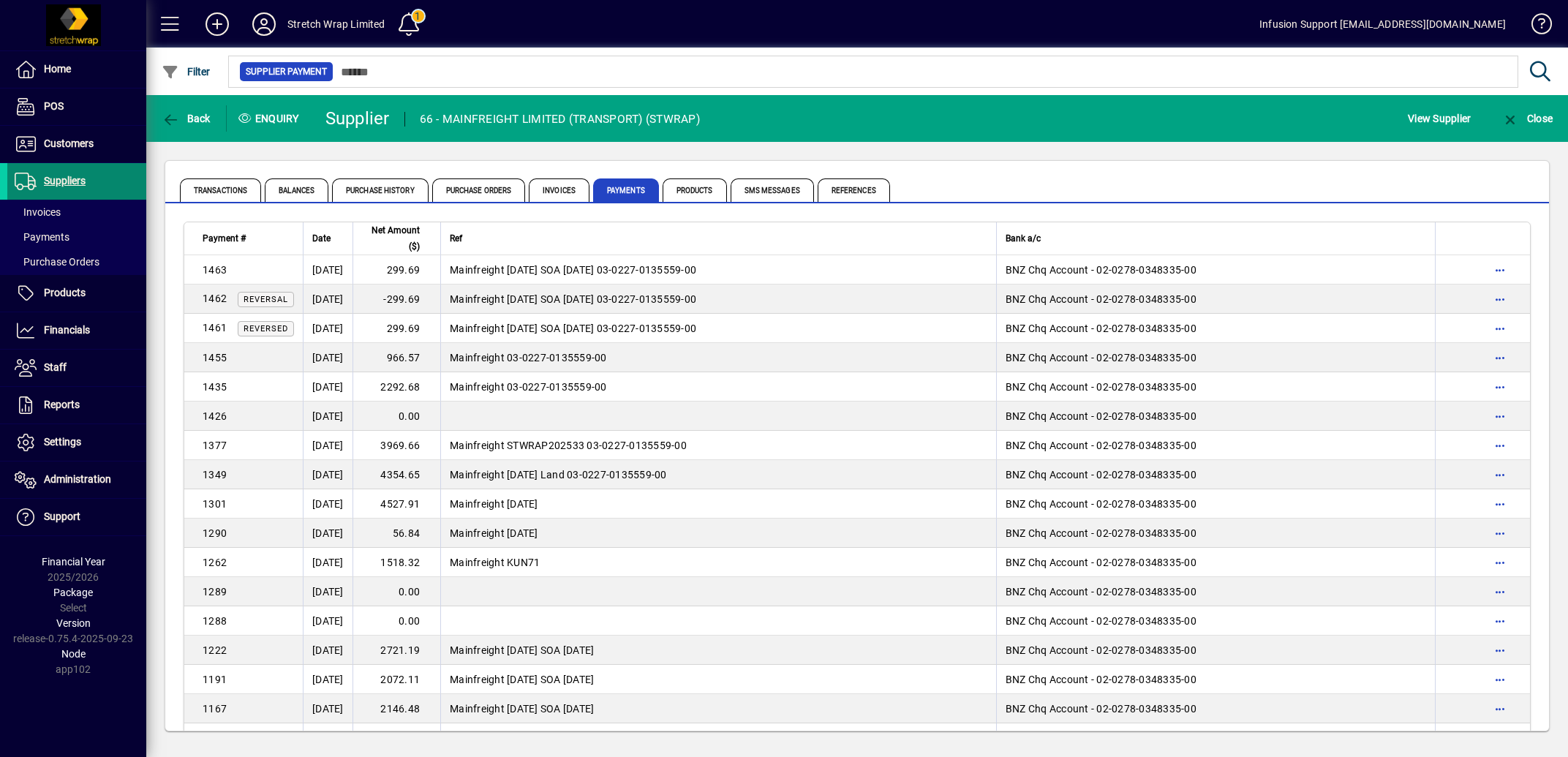
click at [70, 178] on span "Suppliers" at bounding box center [65, 181] width 41 height 12
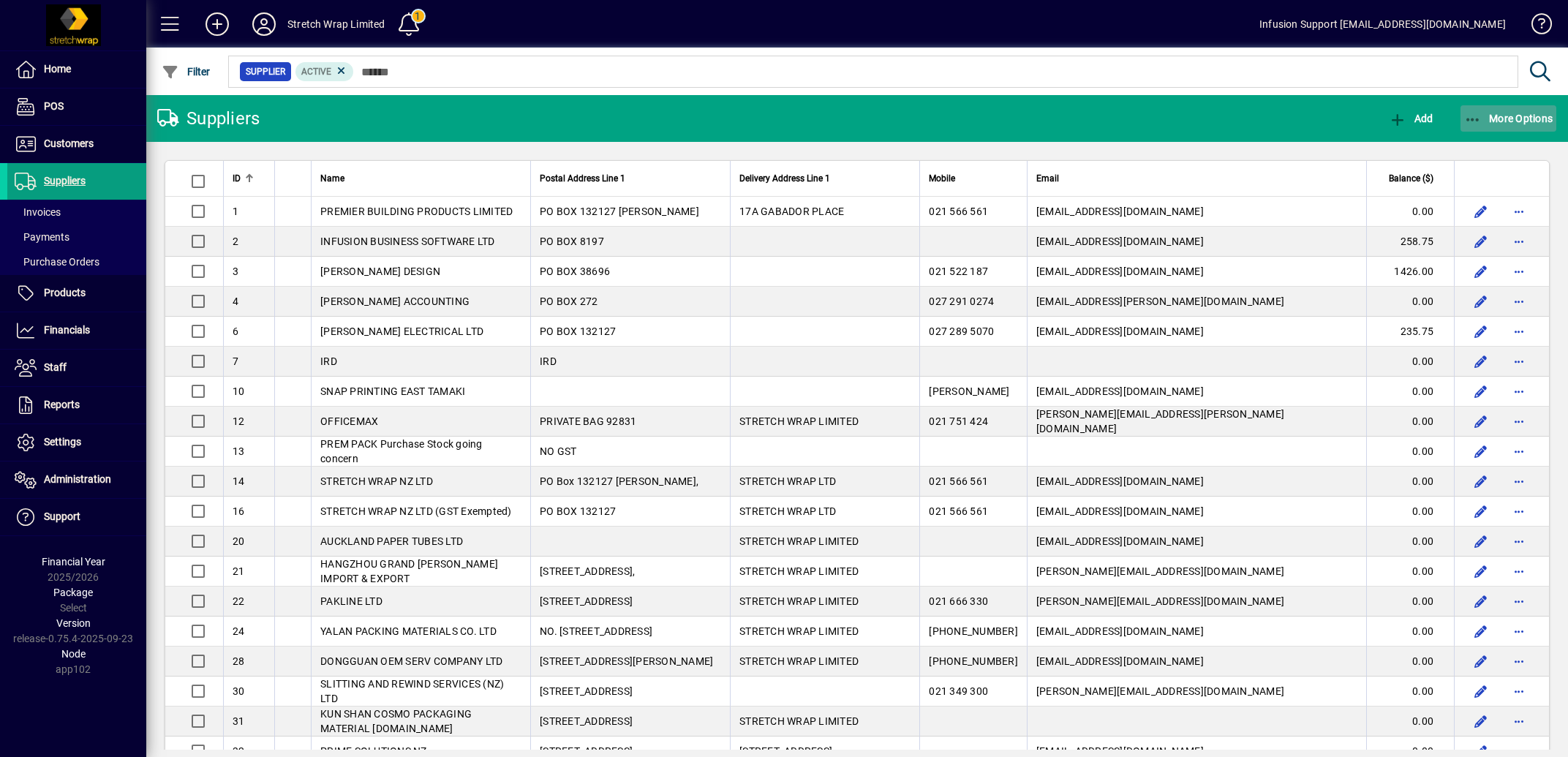
click at [1483, 120] on span "More Options" at bounding box center [1508, 119] width 89 height 12
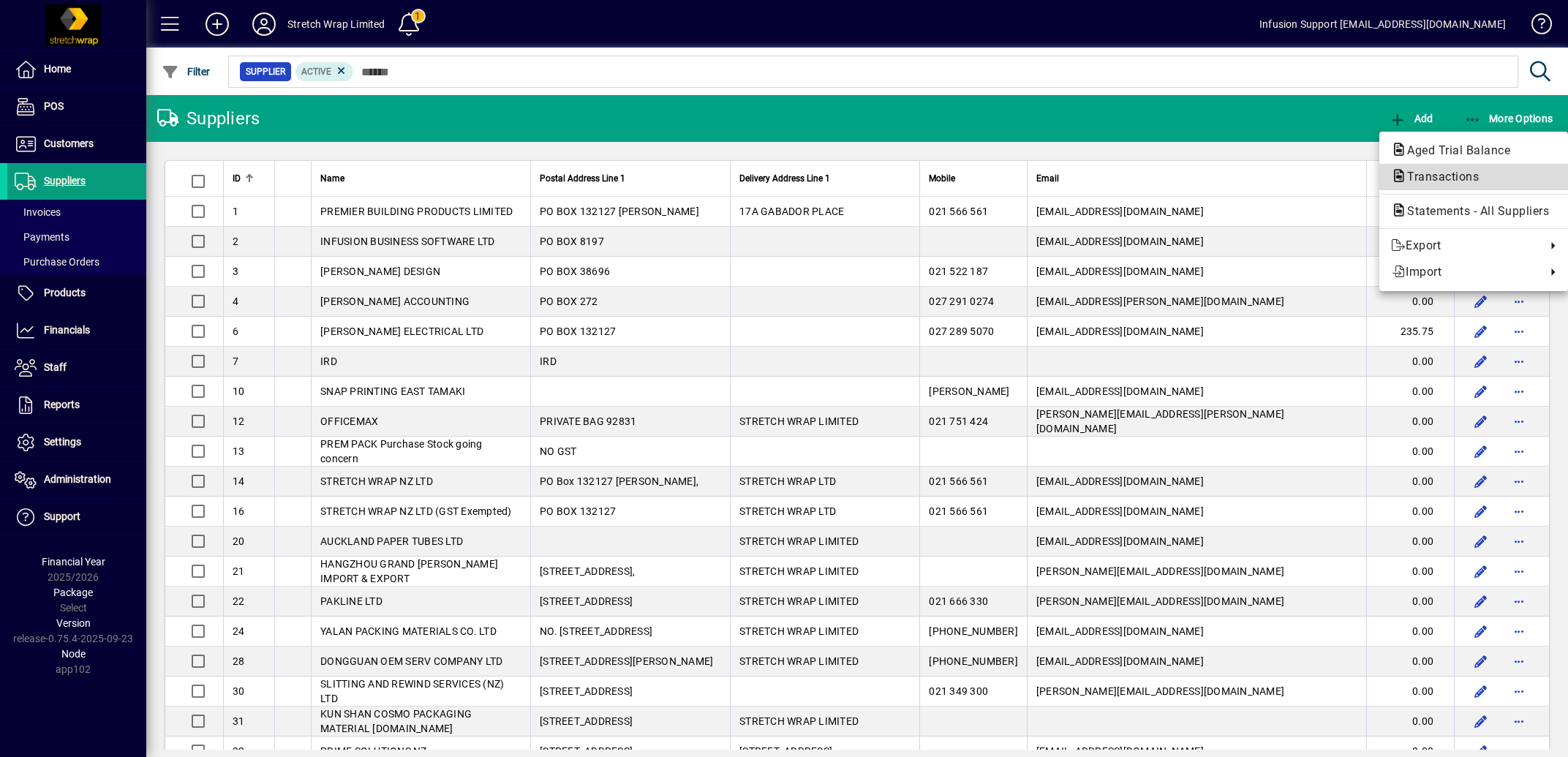
click at [1459, 176] on span "Transactions" at bounding box center [1437, 177] width 95 height 14
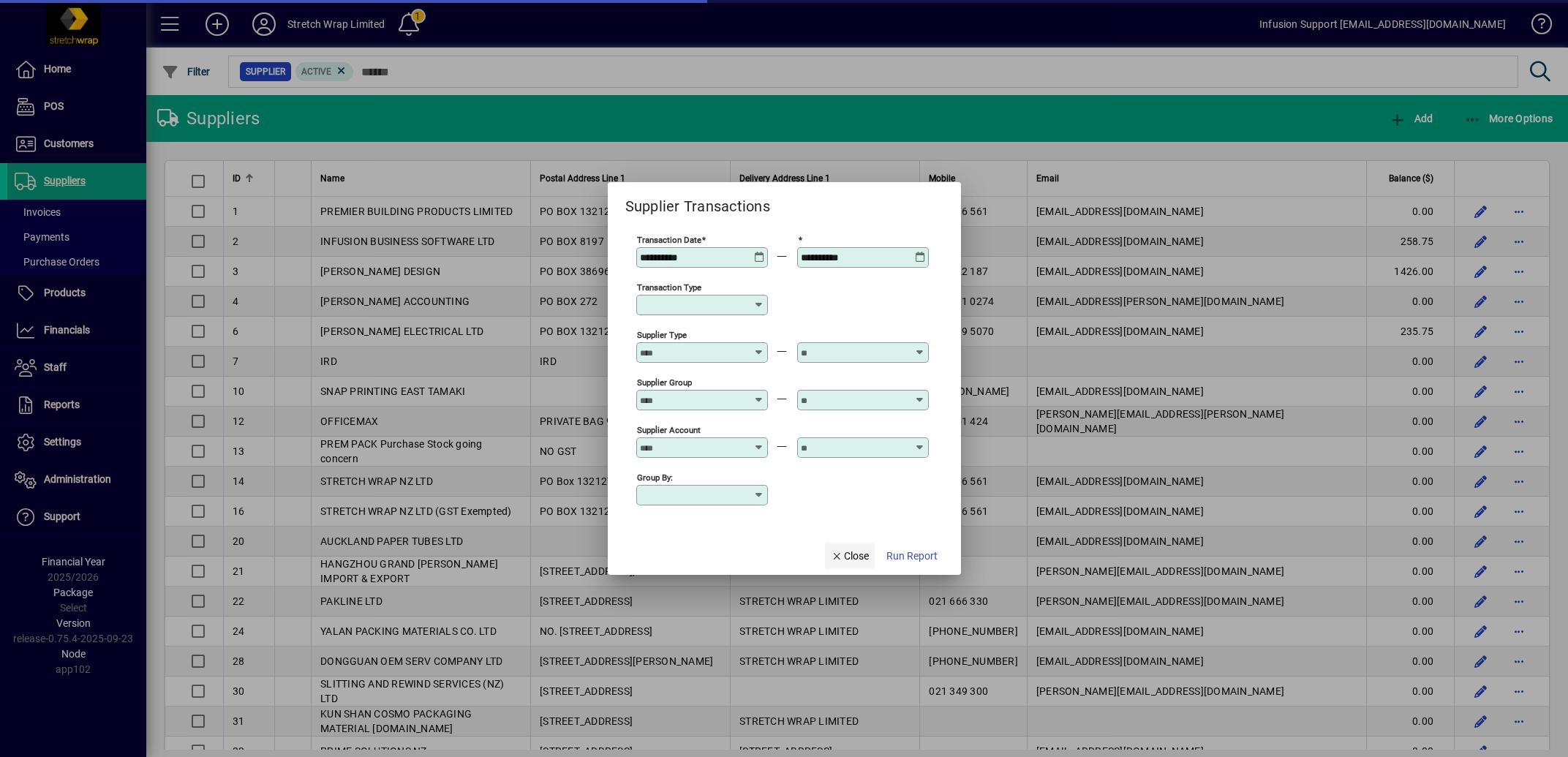
click at [852, 557] on span "Close" at bounding box center [849, 557] width 38 height 16
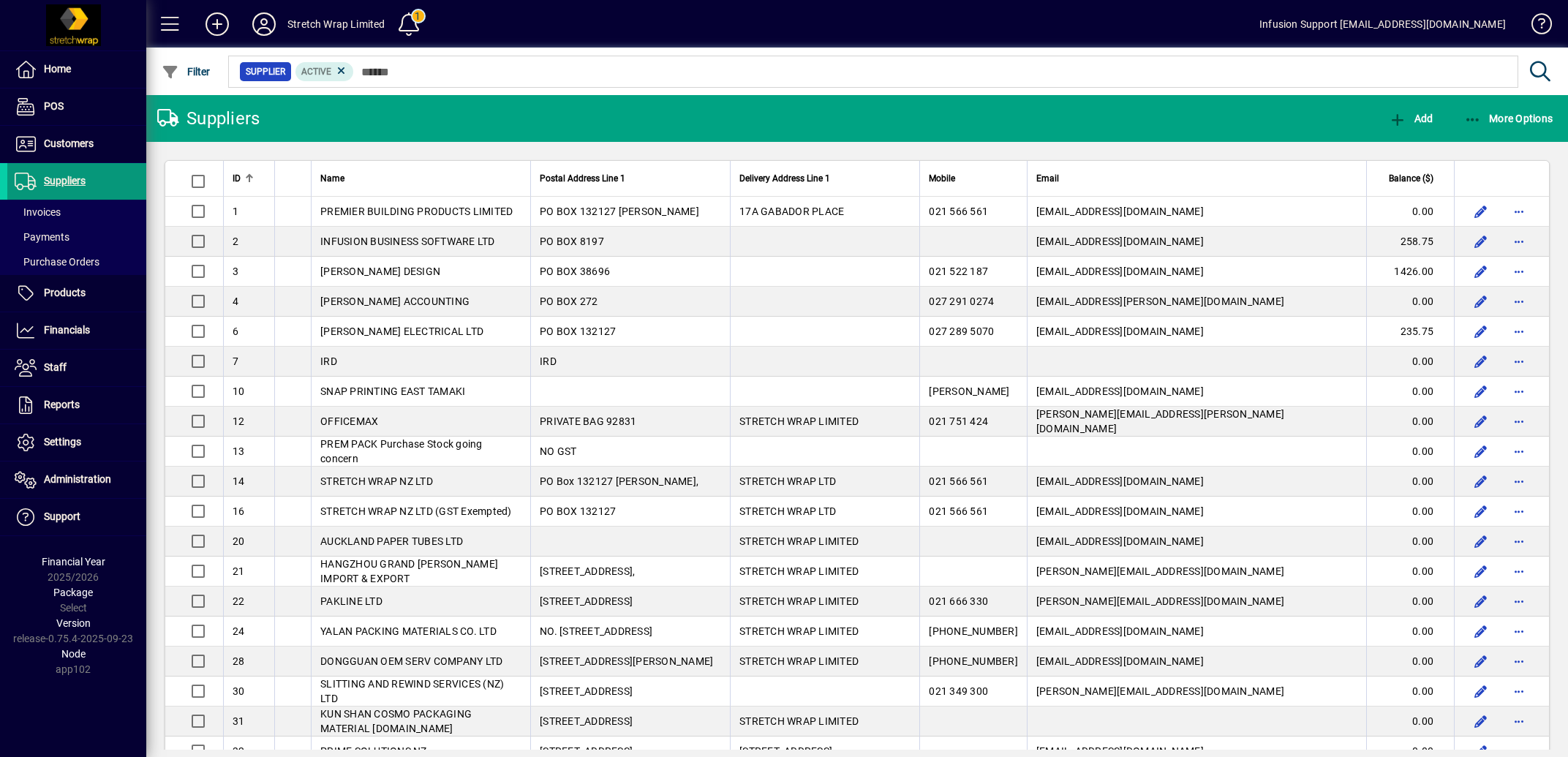
click at [80, 178] on span "Suppliers" at bounding box center [65, 181] width 41 height 12
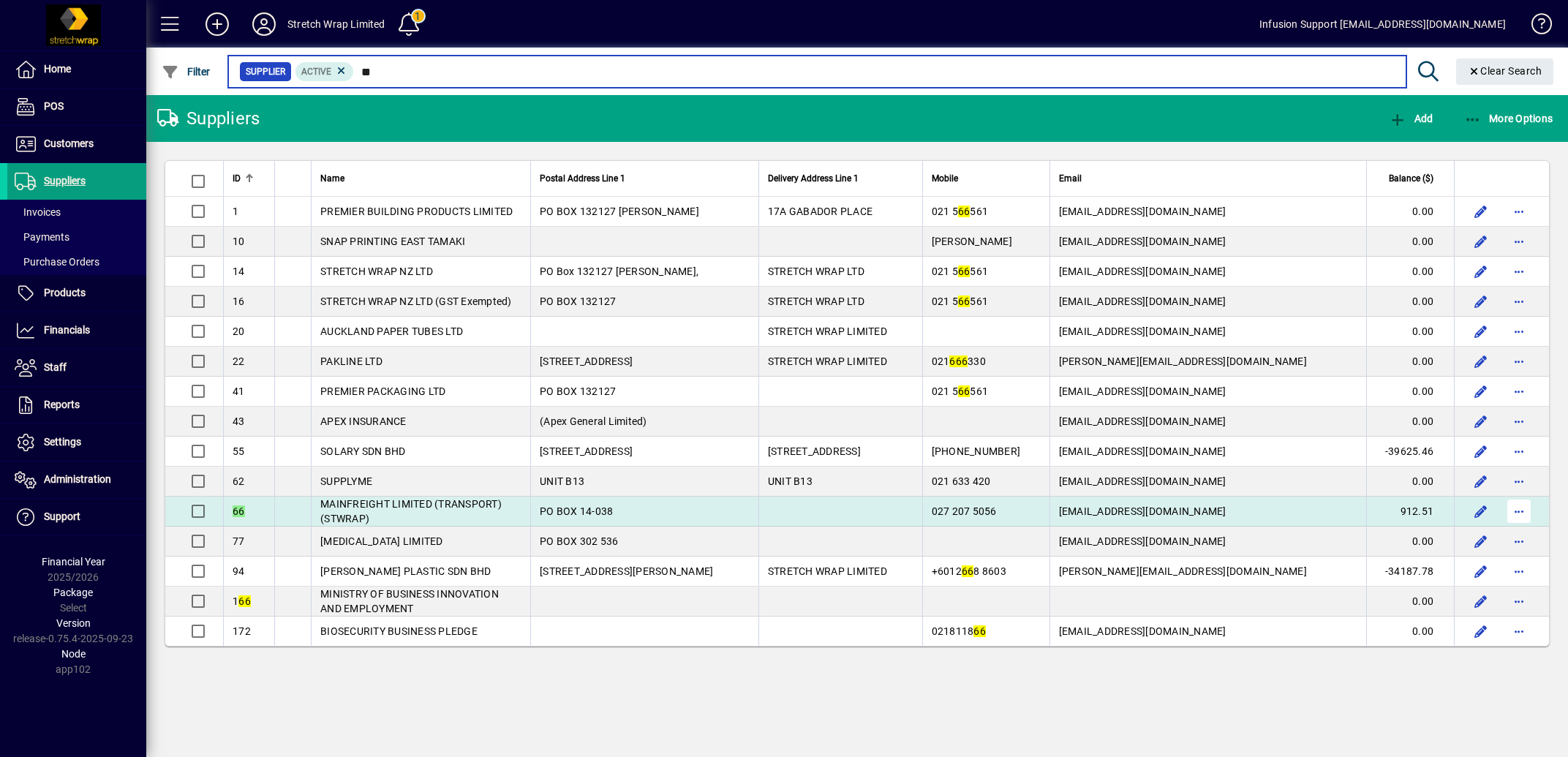
type input "**"
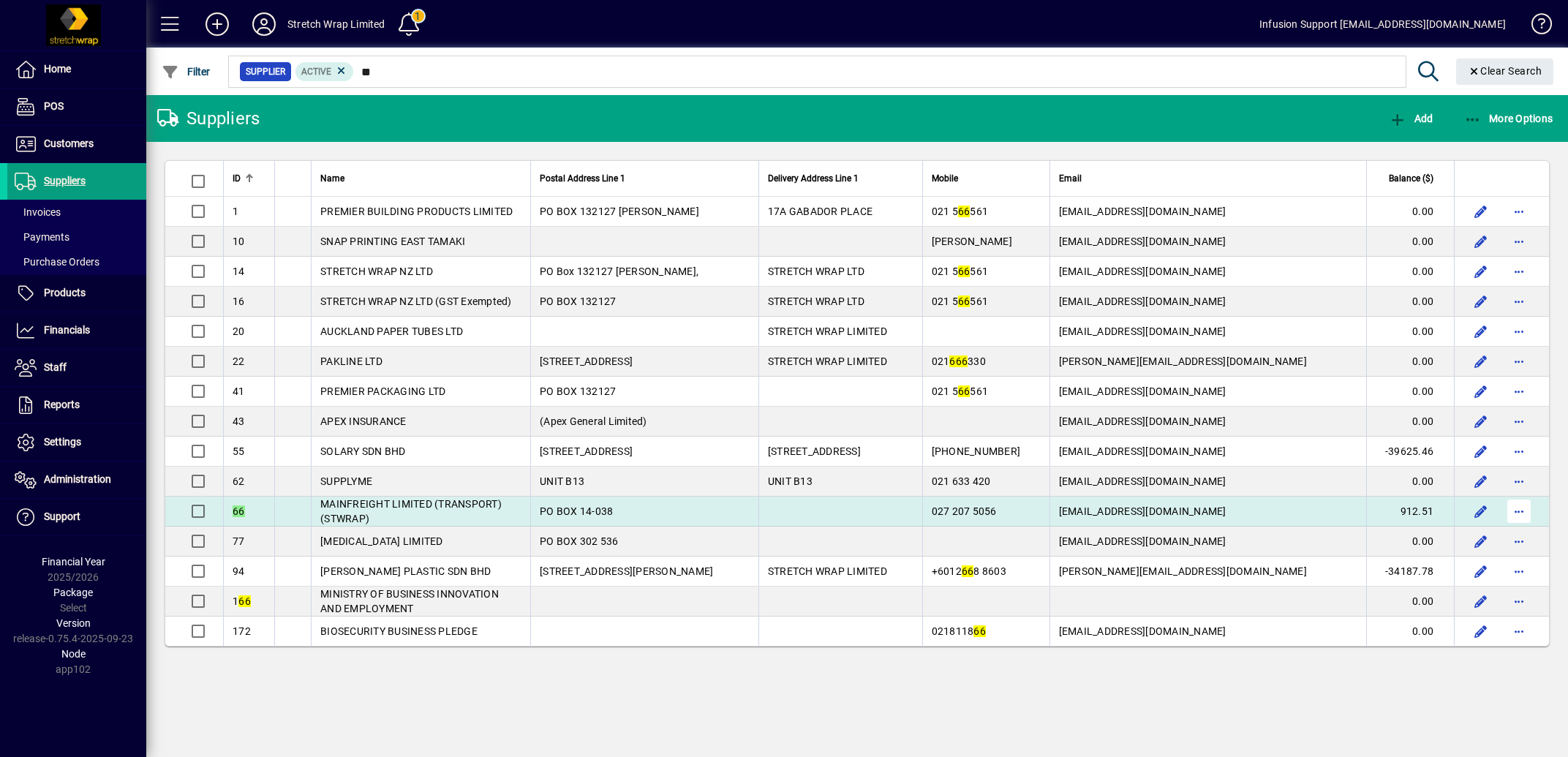
click at [1517, 517] on span "button" at bounding box center [1519, 512] width 35 height 35
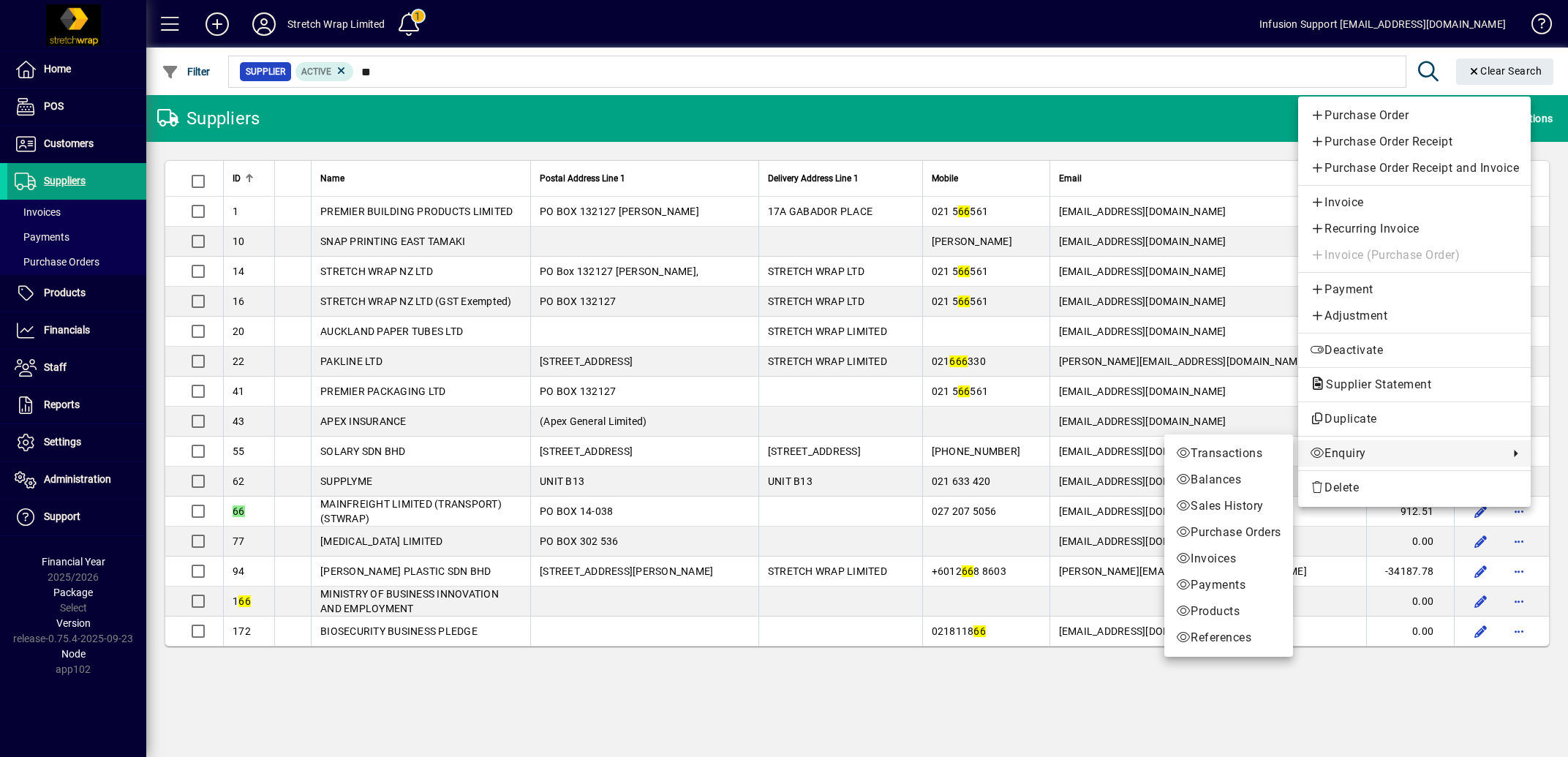
click at [1345, 457] on span "Enquiry" at bounding box center [1405, 454] width 191 height 18
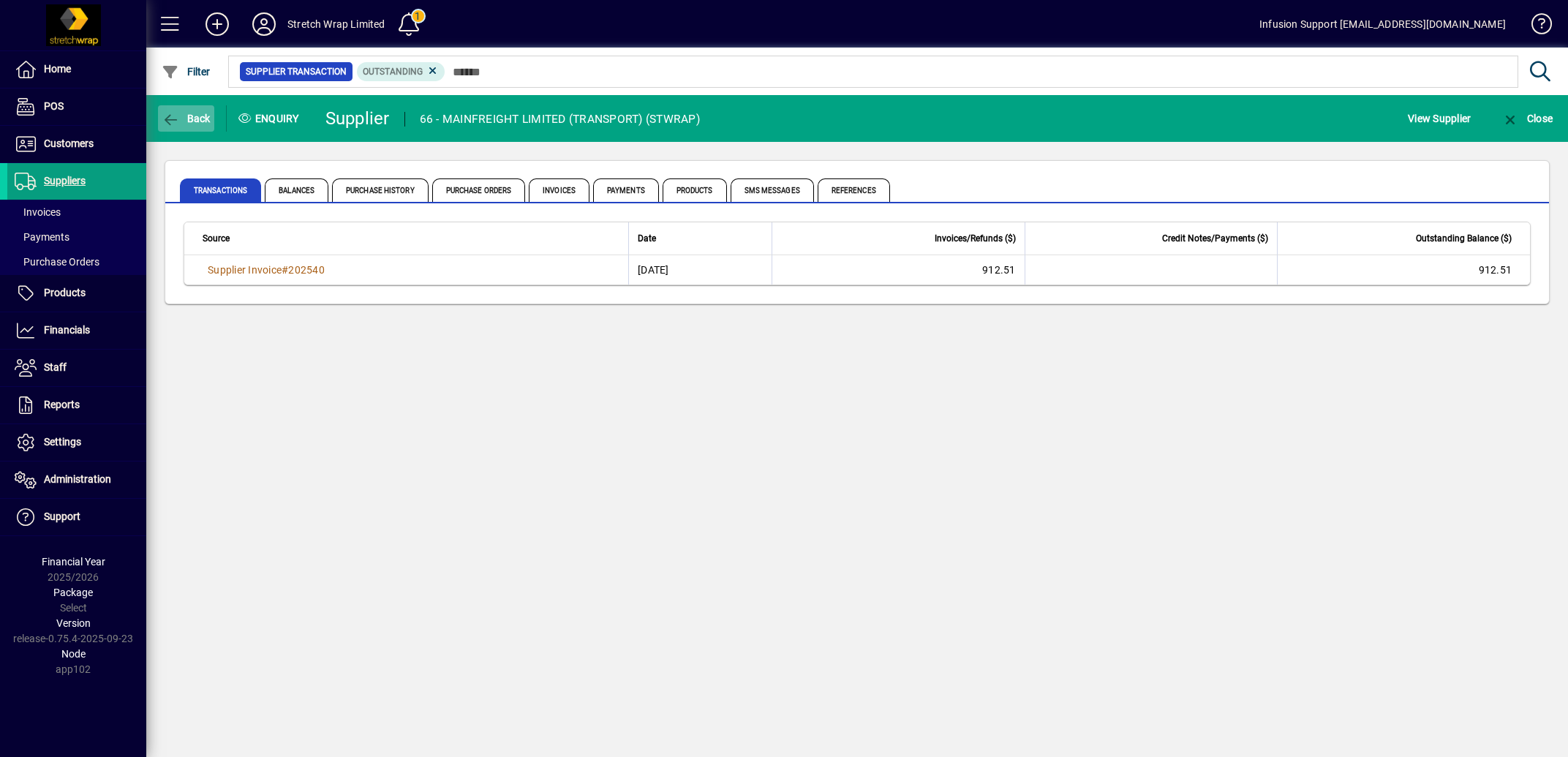
click at [172, 117] on icon "button" at bounding box center [171, 120] width 19 height 15
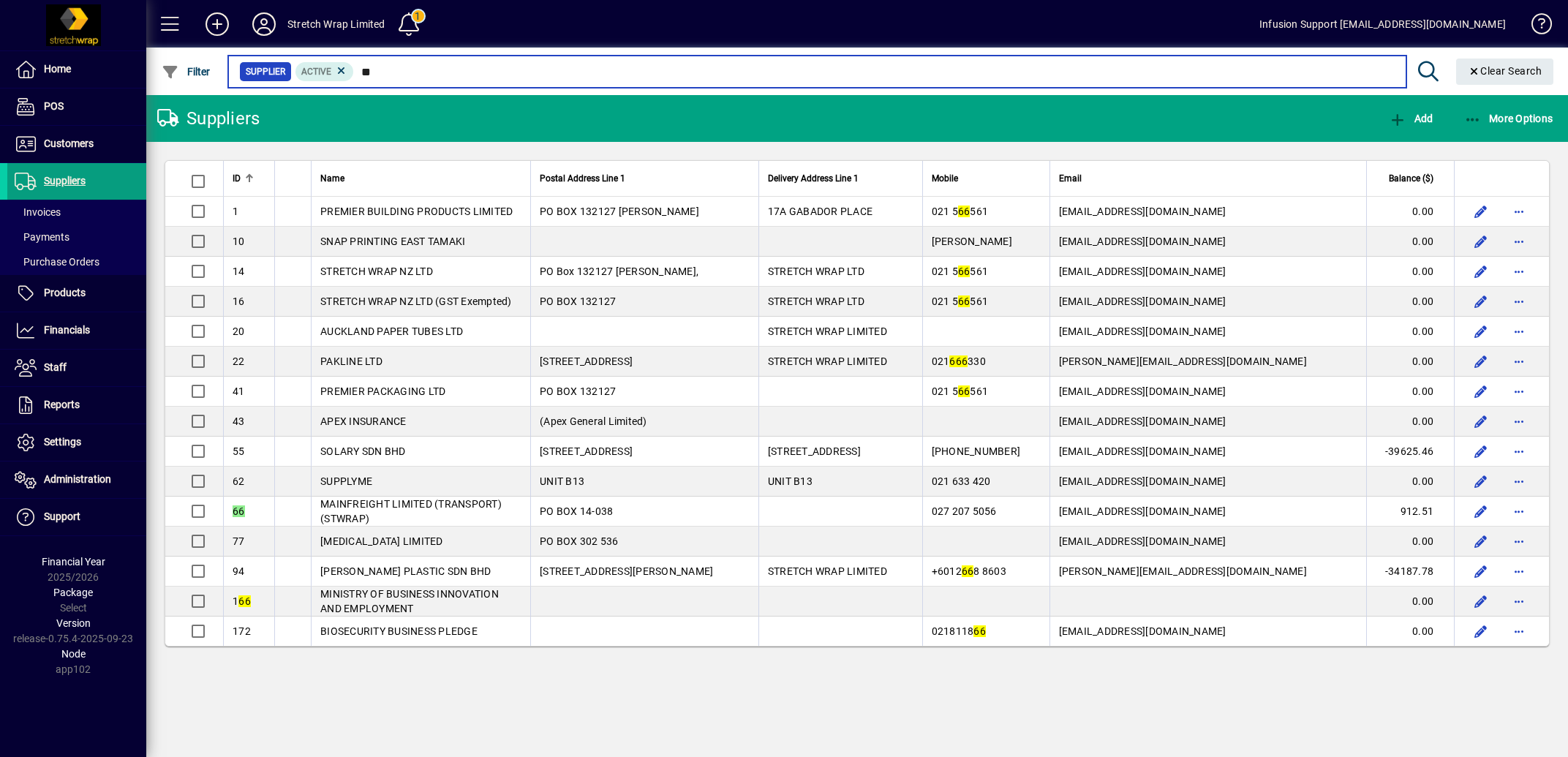
drag, startPoint x: 370, startPoint y: 74, endPoint x: 417, endPoint y: 73, distance: 47.0
click at [417, 73] on input "**" at bounding box center [873, 72] width 1040 height 21
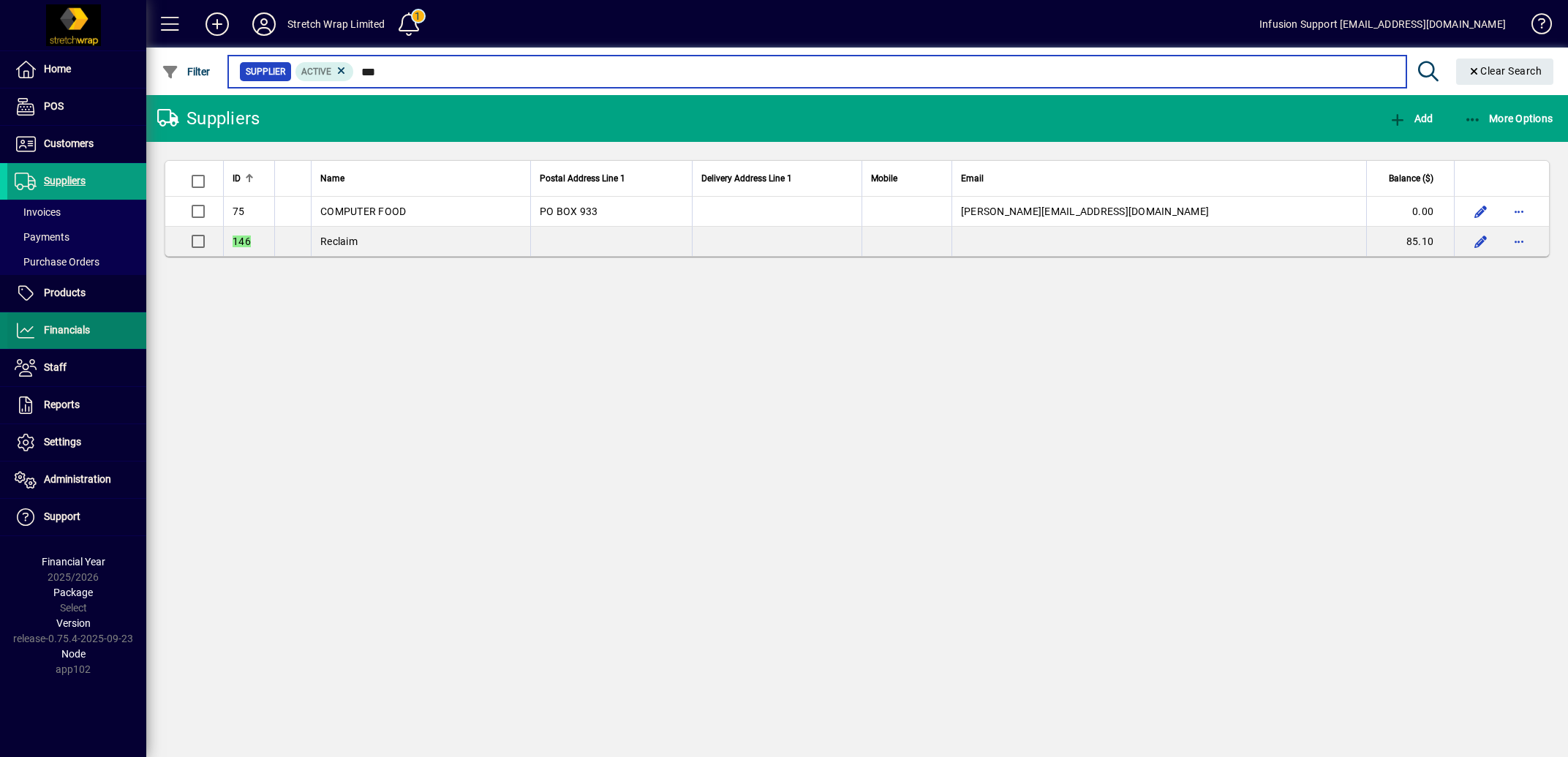
type input "***"
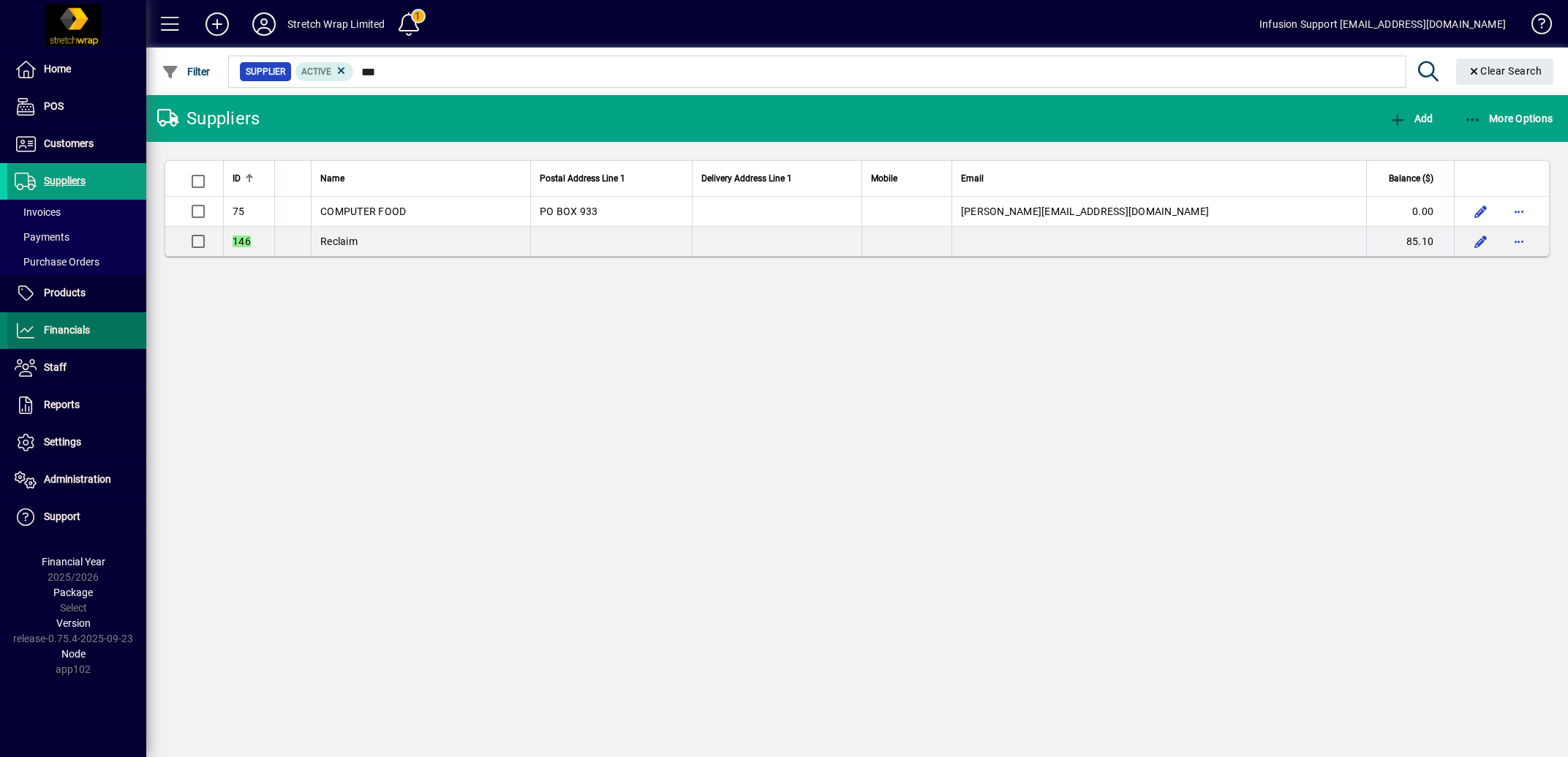
click at [68, 326] on span "Financials" at bounding box center [67, 330] width 46 height 12
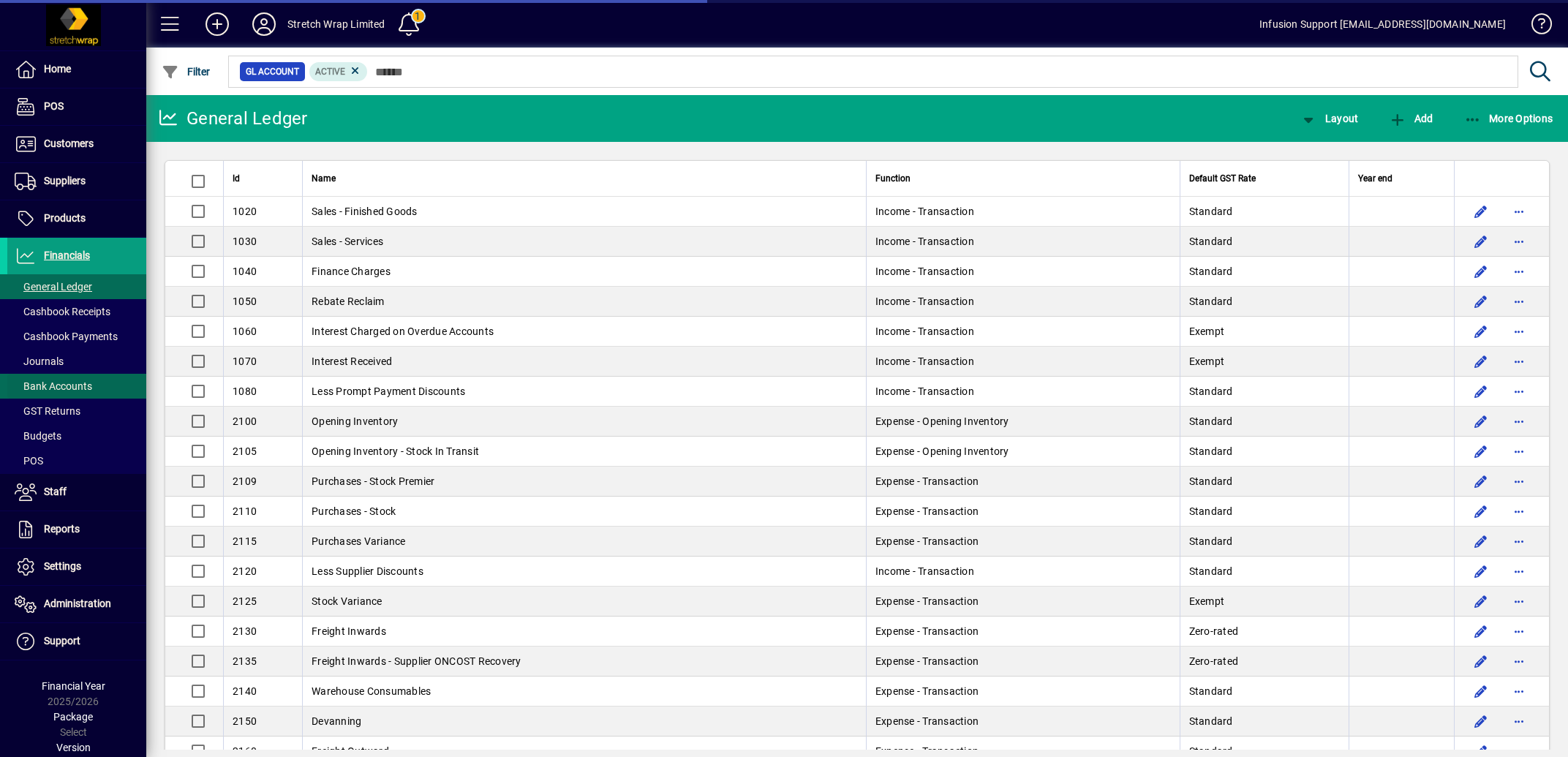
click at [63, 386] on span "Bank Accounts" at bounding box center [53, 386] width 78 height 12
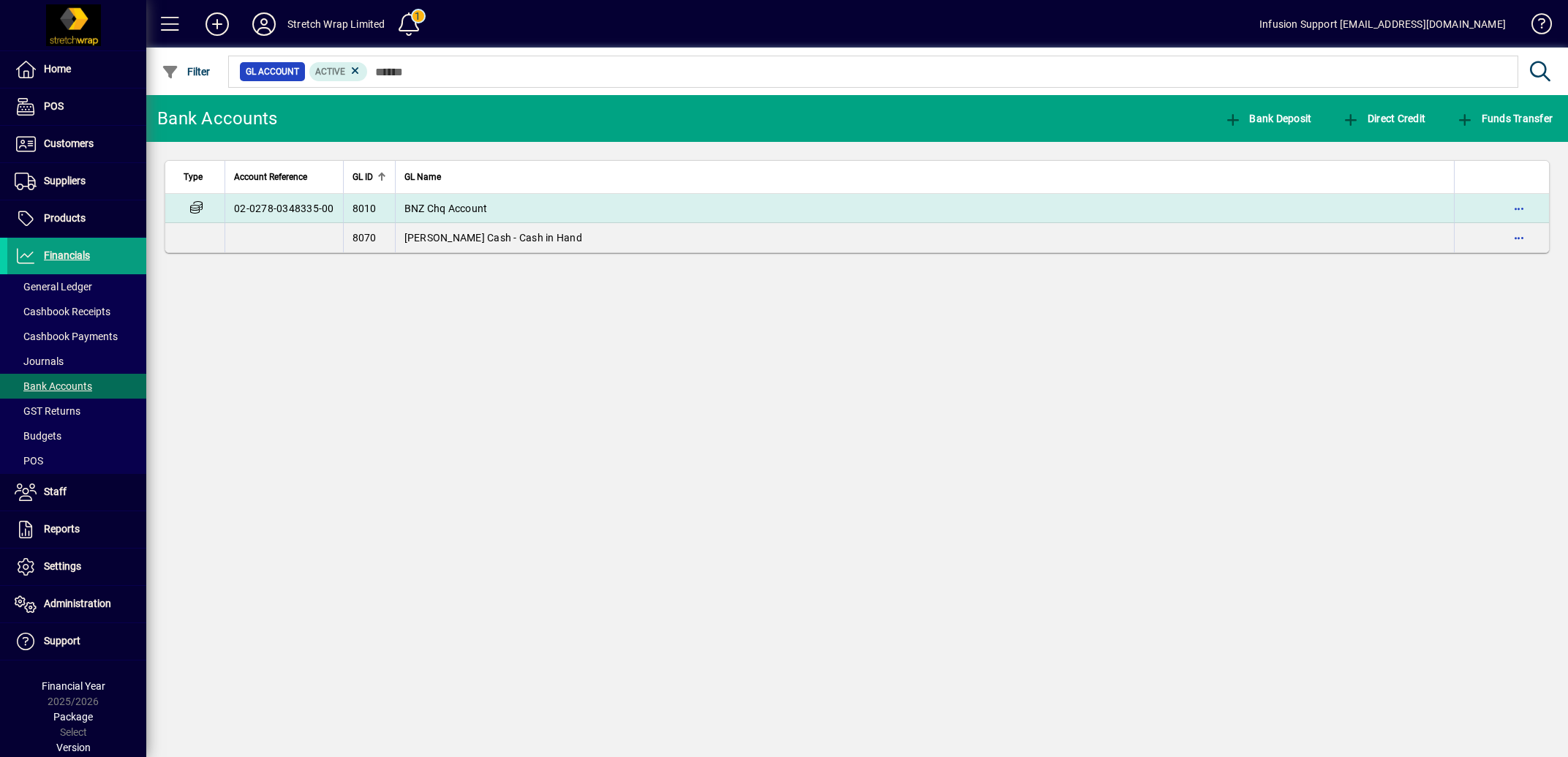
click at [449, 211] on span "BNZ Chq Account" at bounding box center [446, 208] width 83 height 12
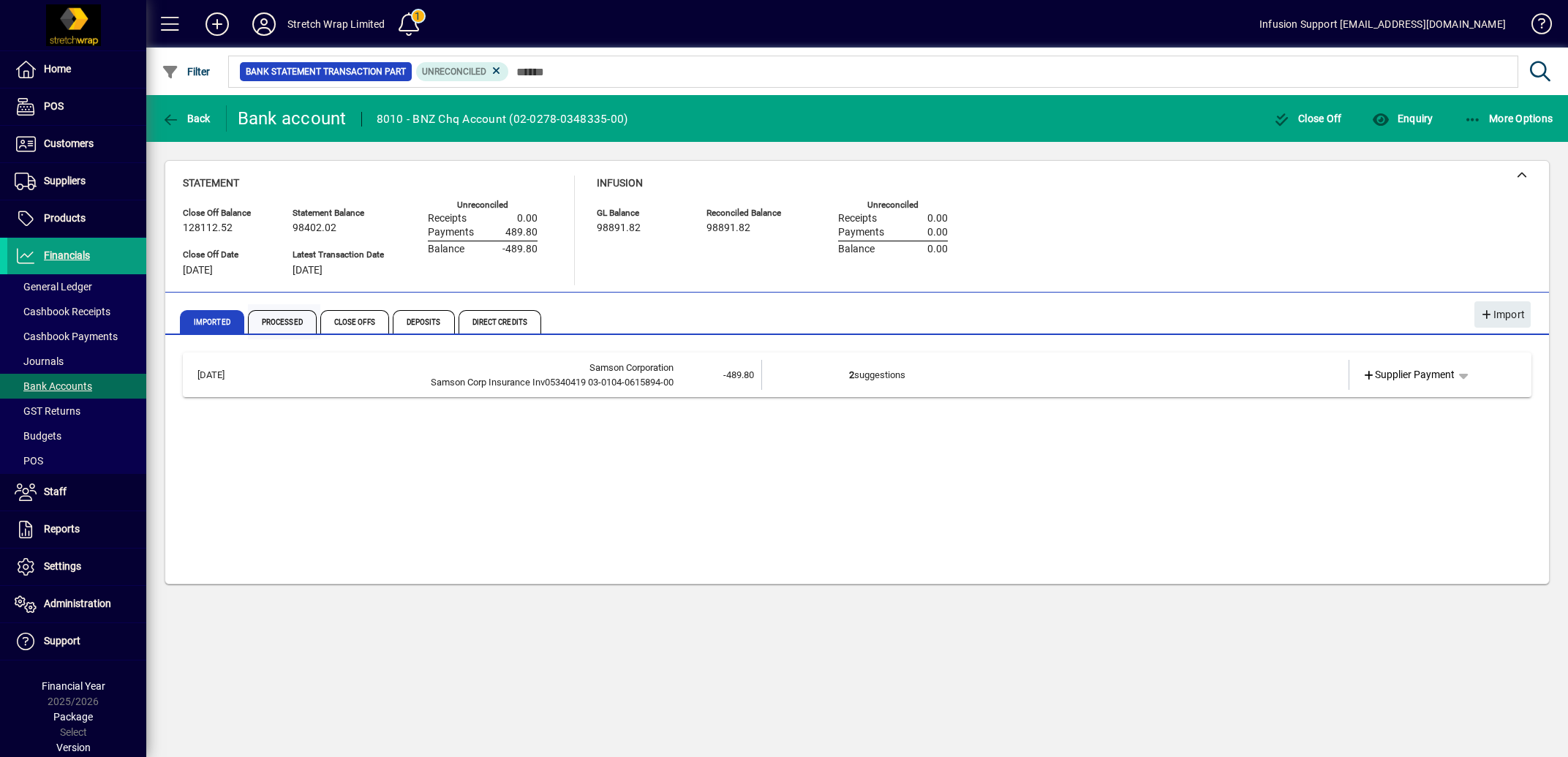
click at [288, 322] on span "Processed" at bounding box center [282, 322] width 69 height 24
